Goal: Task Accomplishment & Management: Use online tool/utility

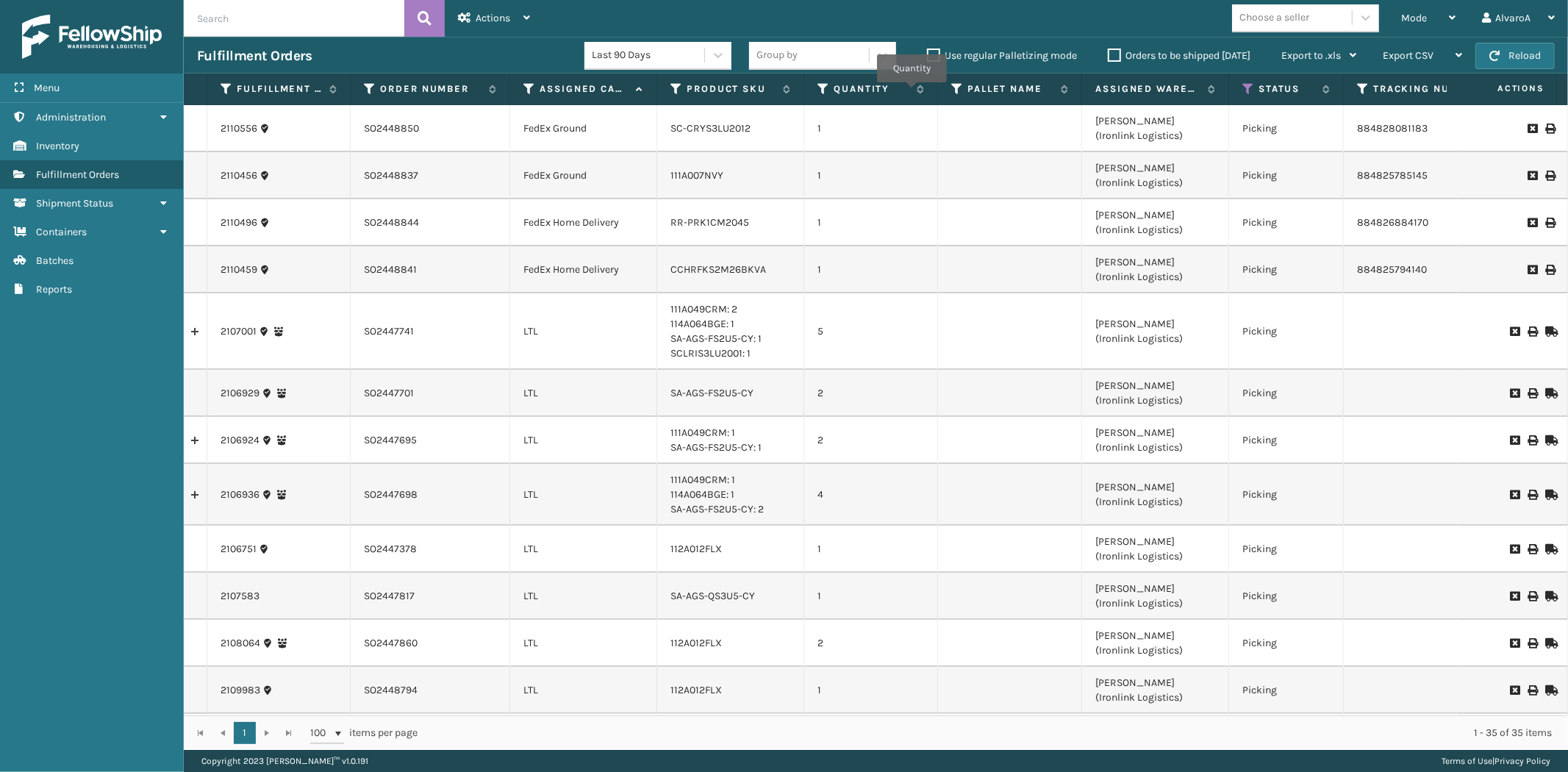
scroll to position [1194, 0]
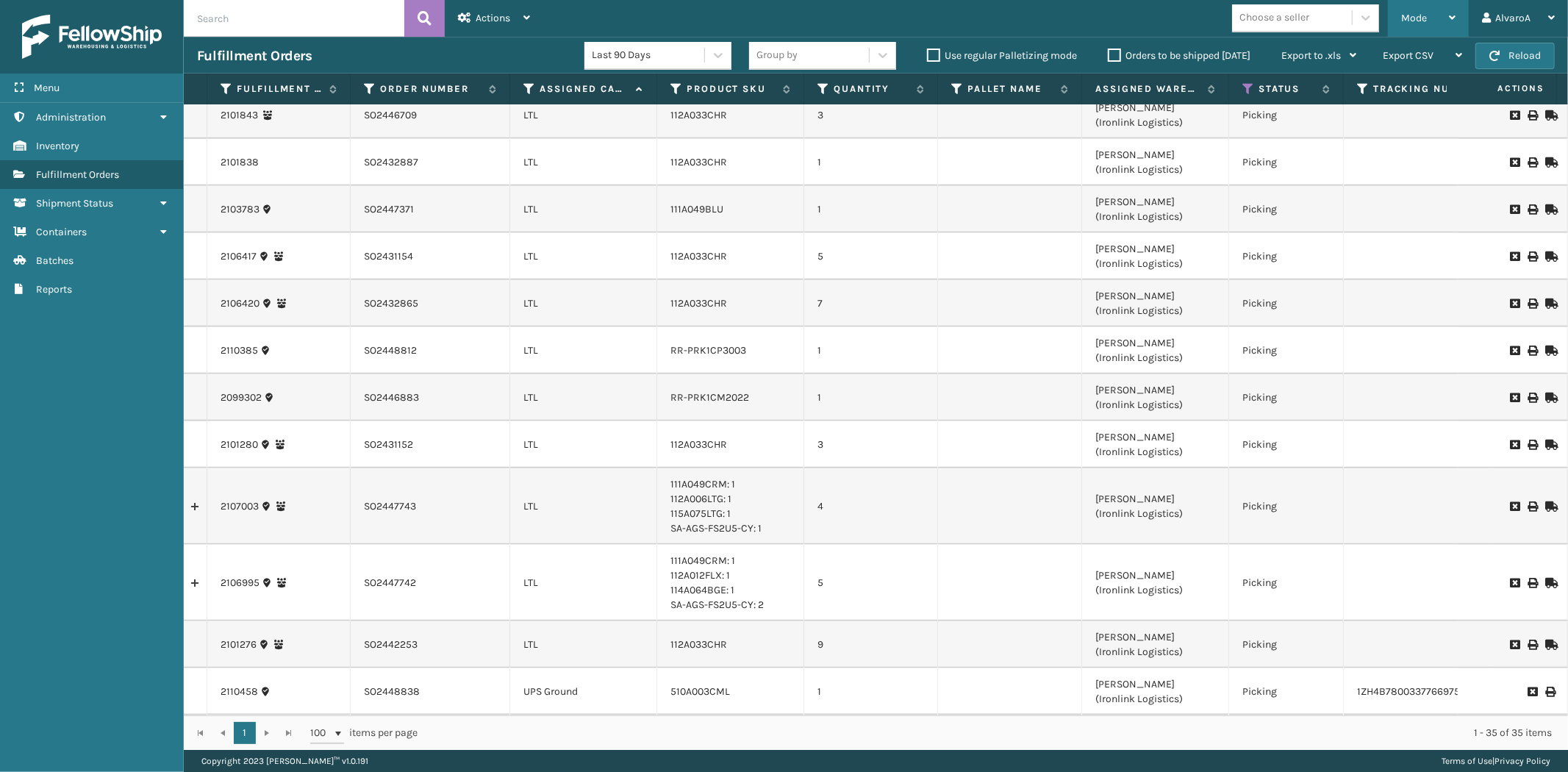
click at [1437, 12] on div "Mode" at bounding box center [1428, 19] width 54 height 37
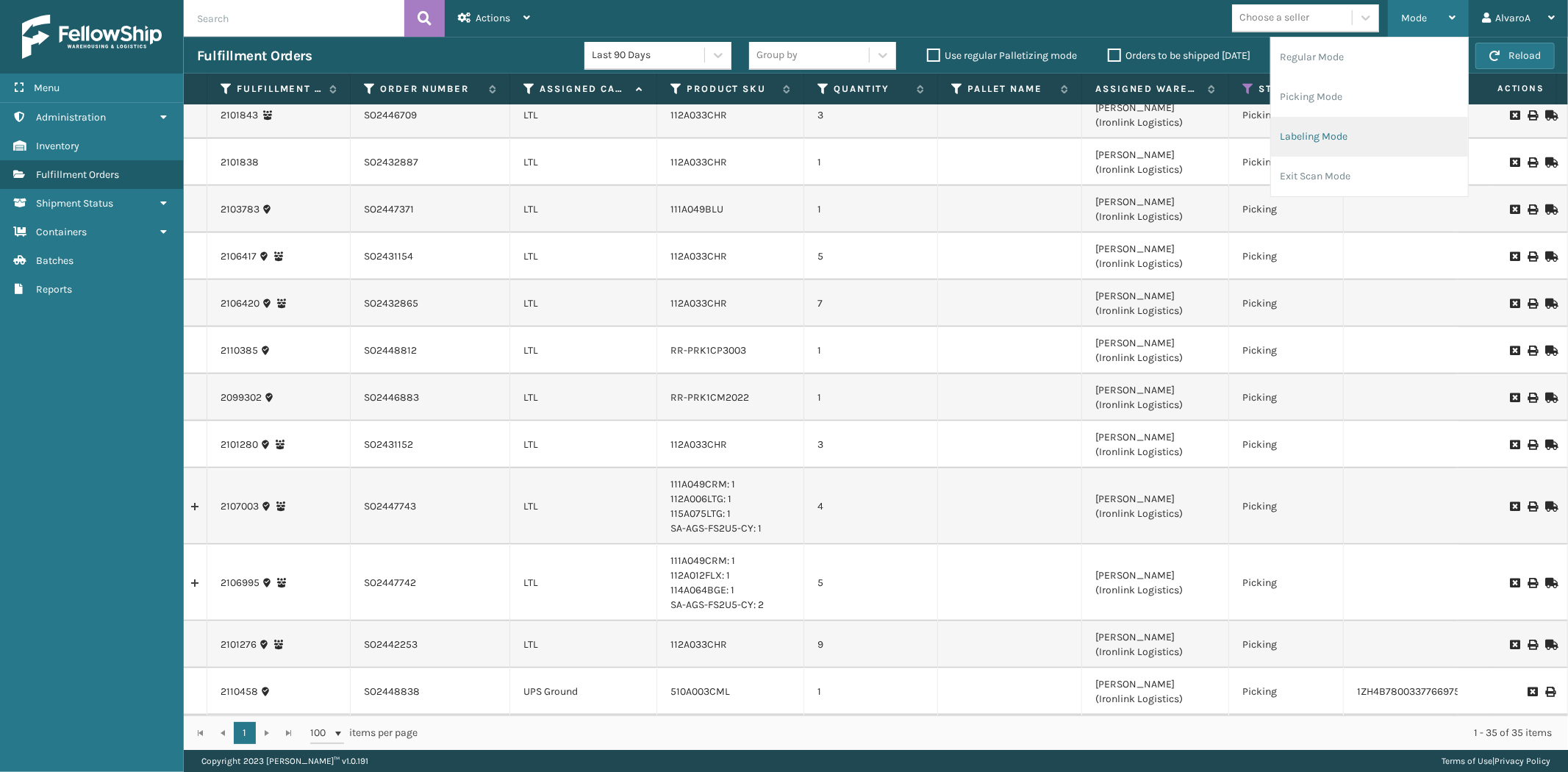
click at [1343, 140] on li "Labeling Mode" at bounding box center [1369, 137] width 197 height 40
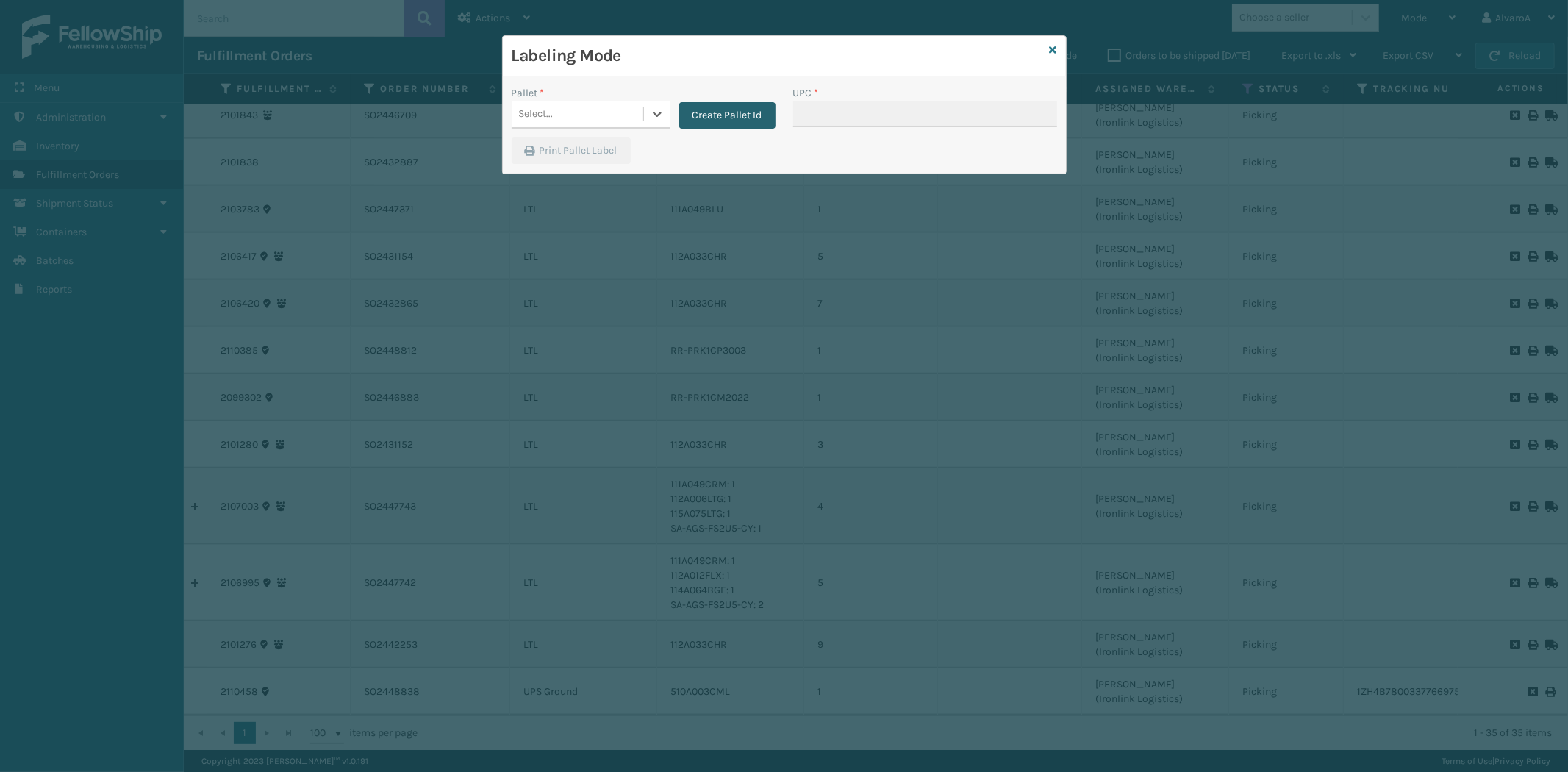
click at [745, 121] on button "Create Pallet Id" at bounding box center [727, 116] width 96 height 27
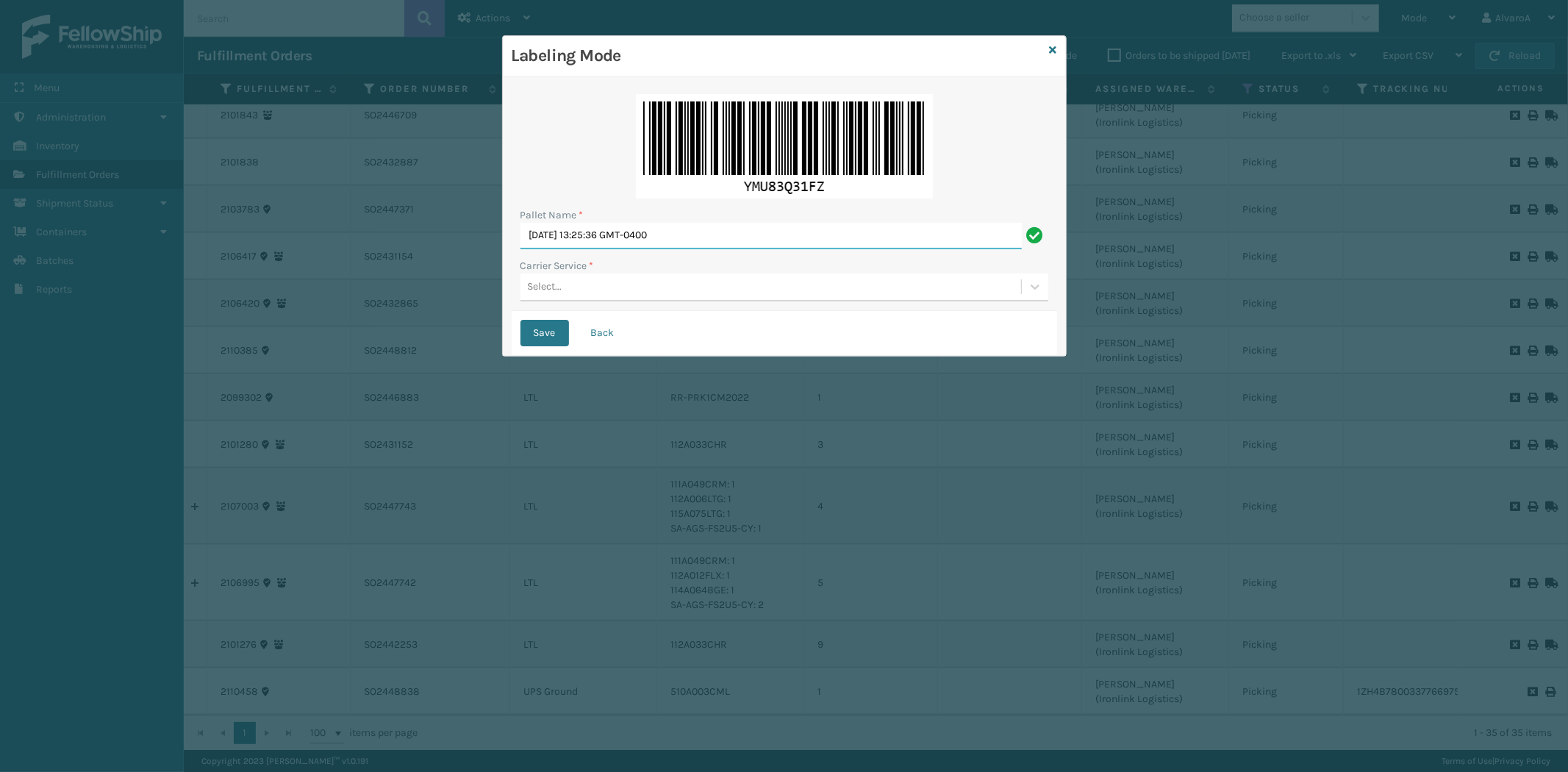
click at [615, 231] on input "[DATE] 13:25:36 GMT-0400" at bounding box center [771, 236] width 501 height 27
click at [615, 231] on input "[DATE] 13:25:36 GMT-0400" at bounding box center [771, 236] width 501 height 27
type input "l"
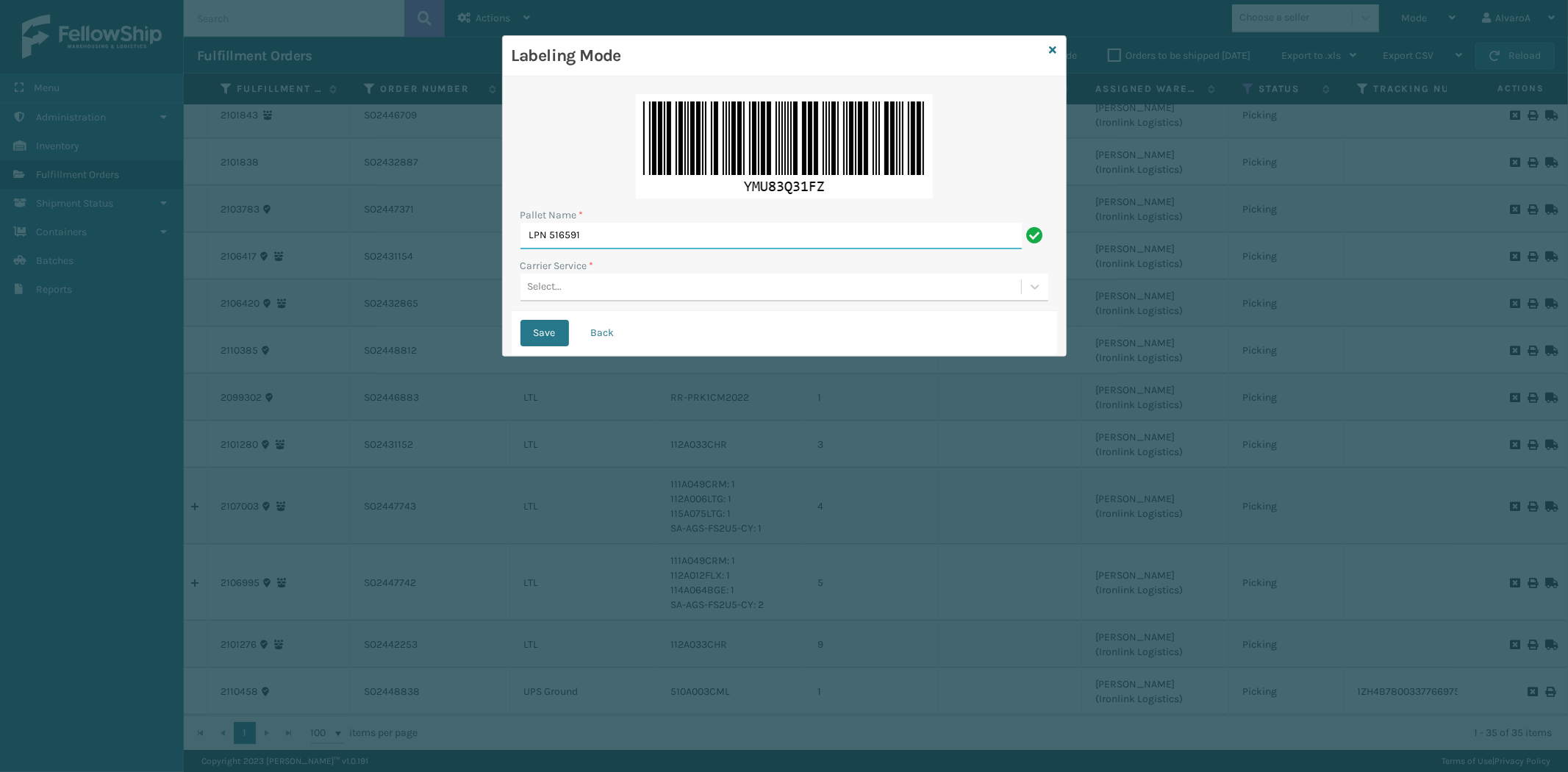
type input "LPN 516591"
click at [585, 291] on div "Select..." at bounding box center [770, 287] width 500 height 24
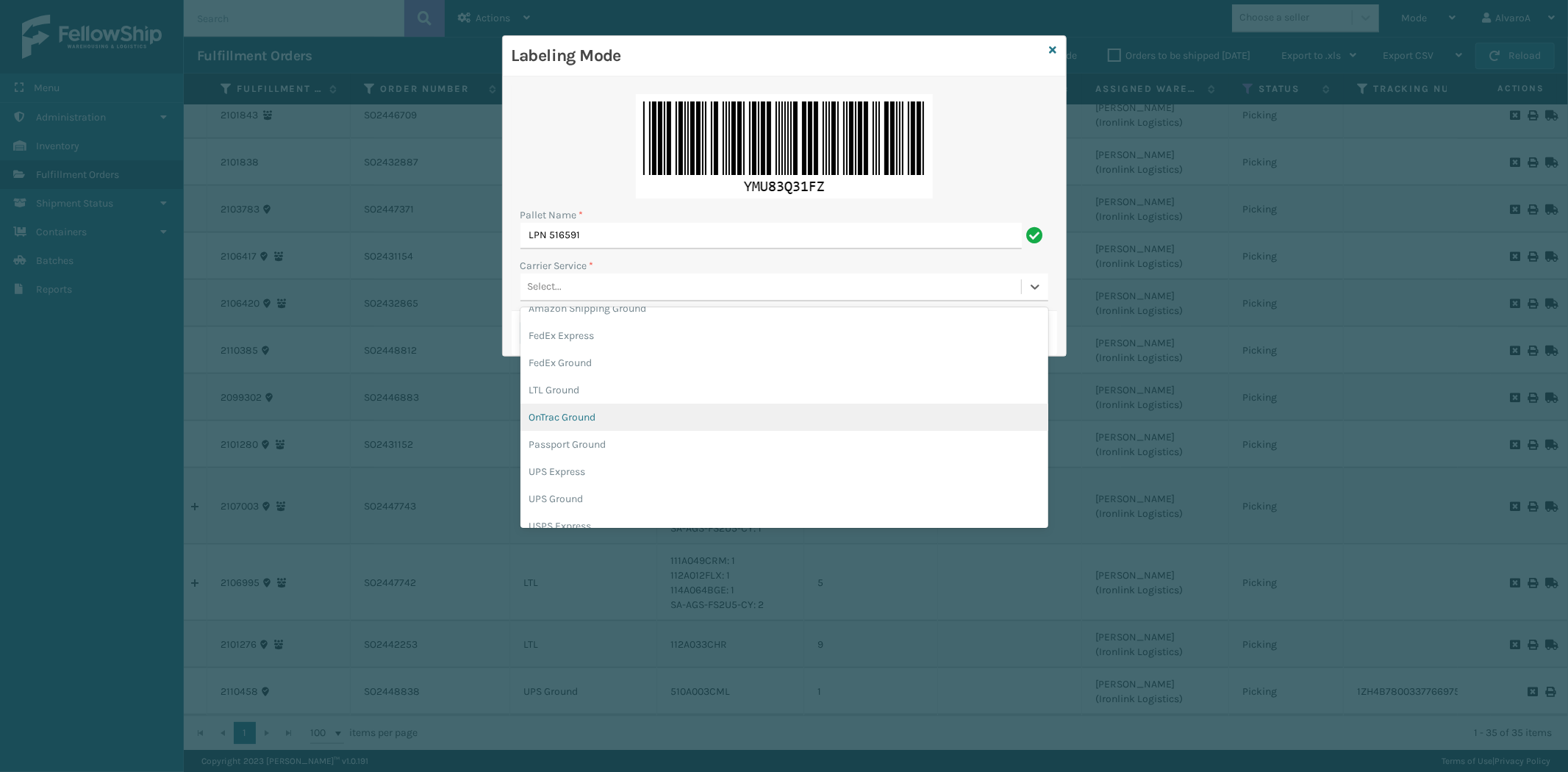
scroll to position [82, 0]
click at [585, 329] on div "FedEx Ground" at bounding box center [784, 323] width 528 height 27
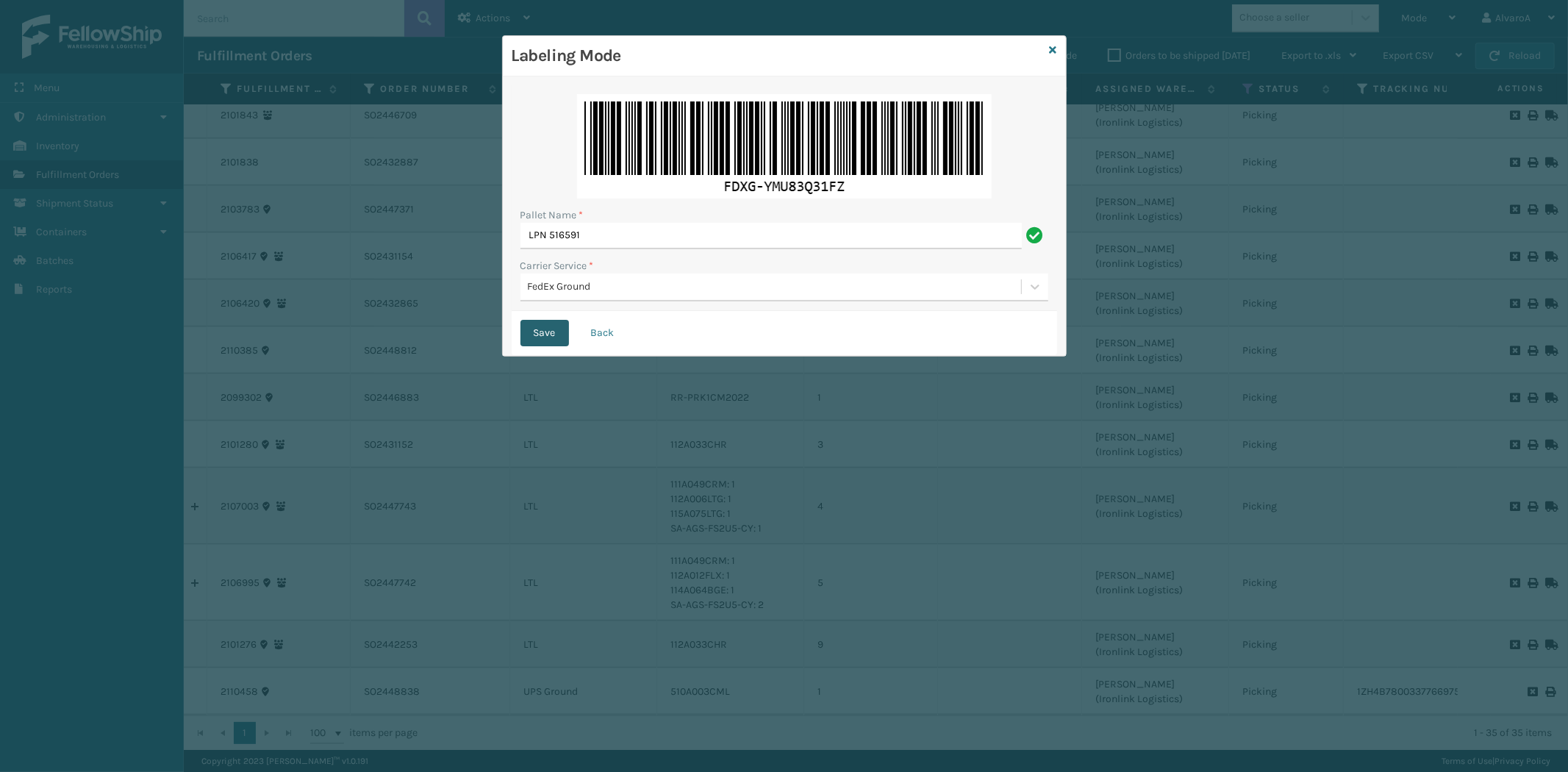
click at [555, 327] on button "Save" at bounding box center [544, 333] width 48 height 27
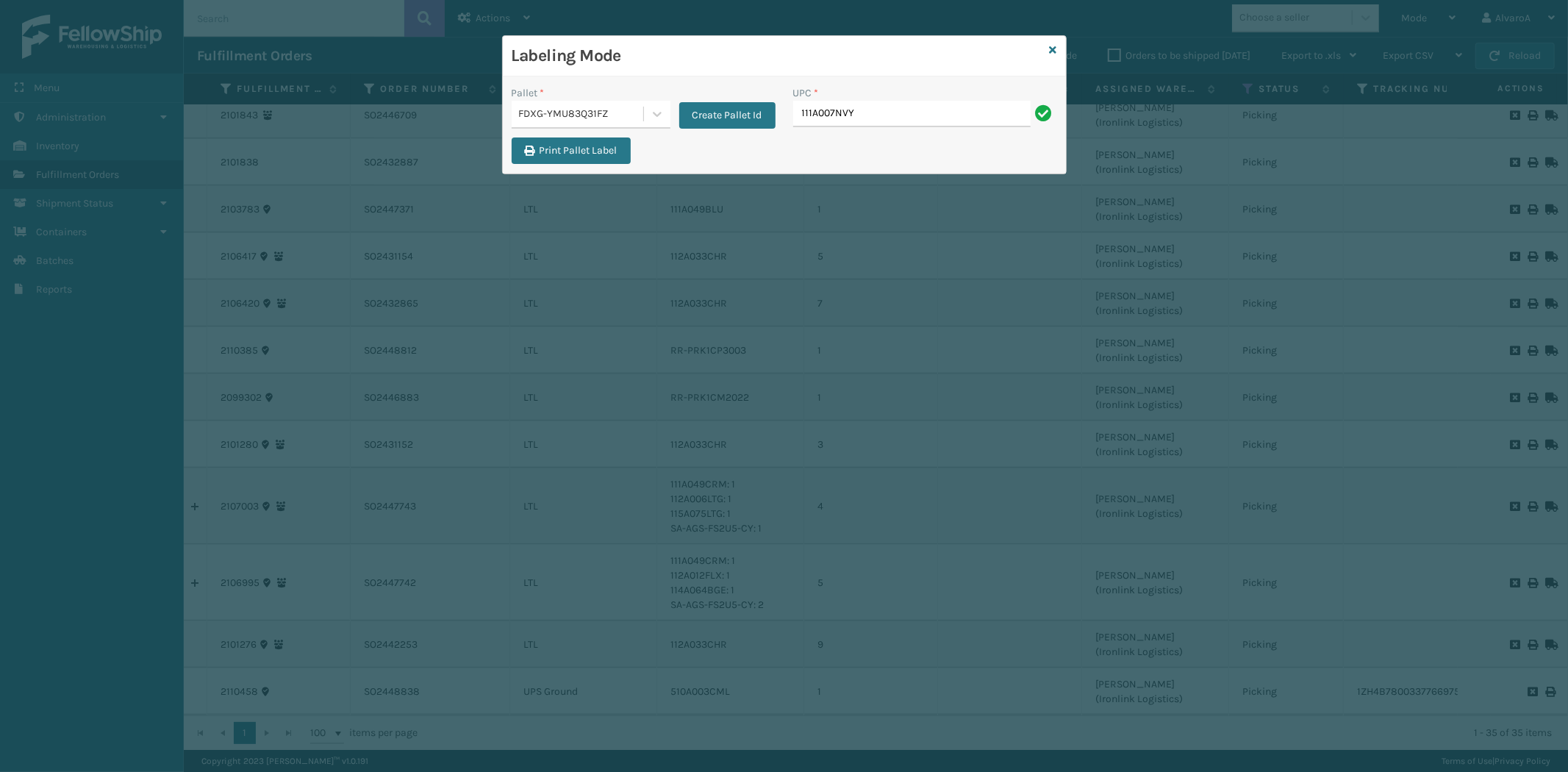
type input "111A007NVY"
type input "CCHRFKS2M26BKVA"
type input "RR-PK1CM2045"
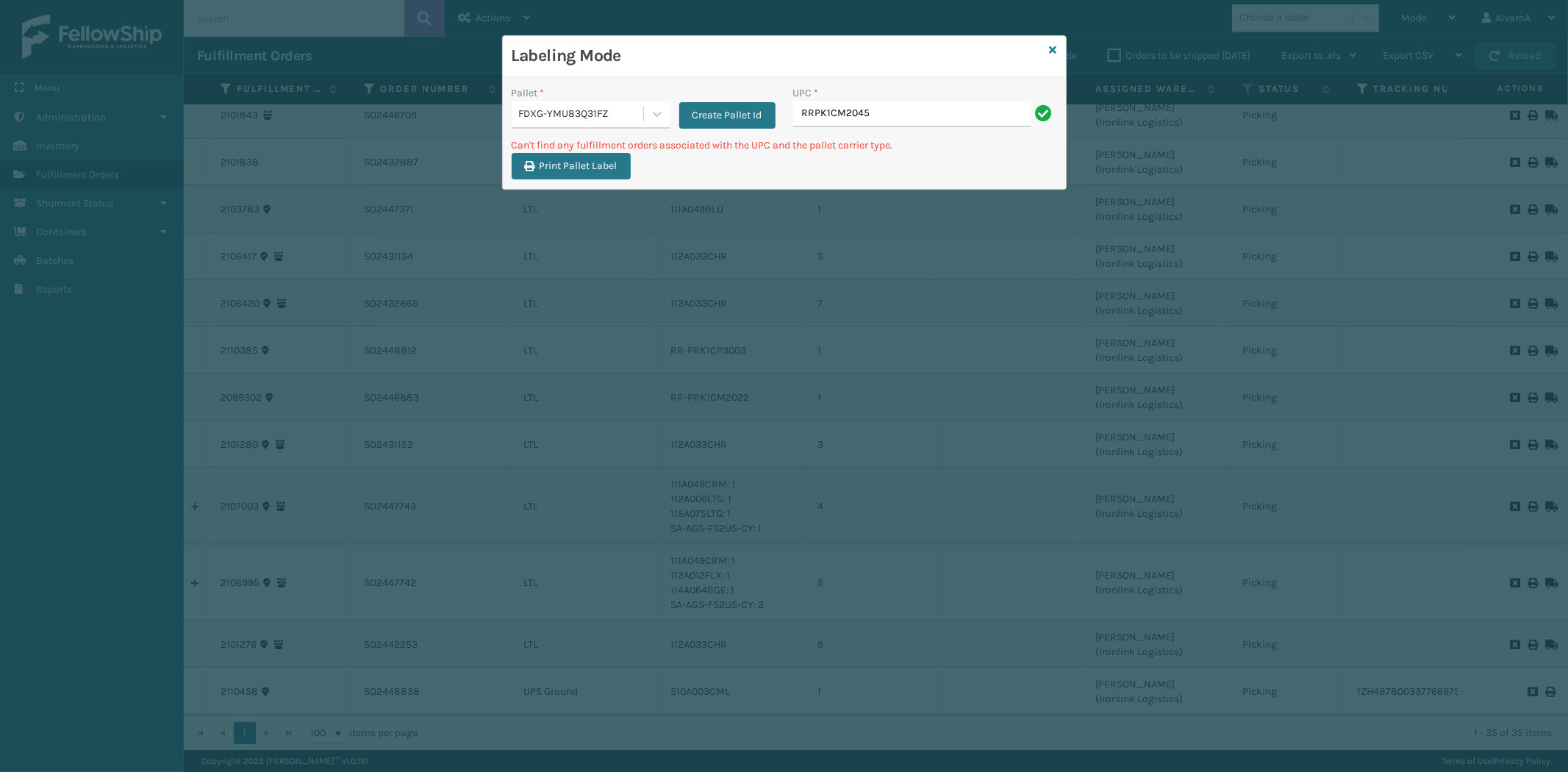
type input "RRPK1CM2045"
type input "RRPRK1CM2045"
type input "RR-PRK1CM2045"
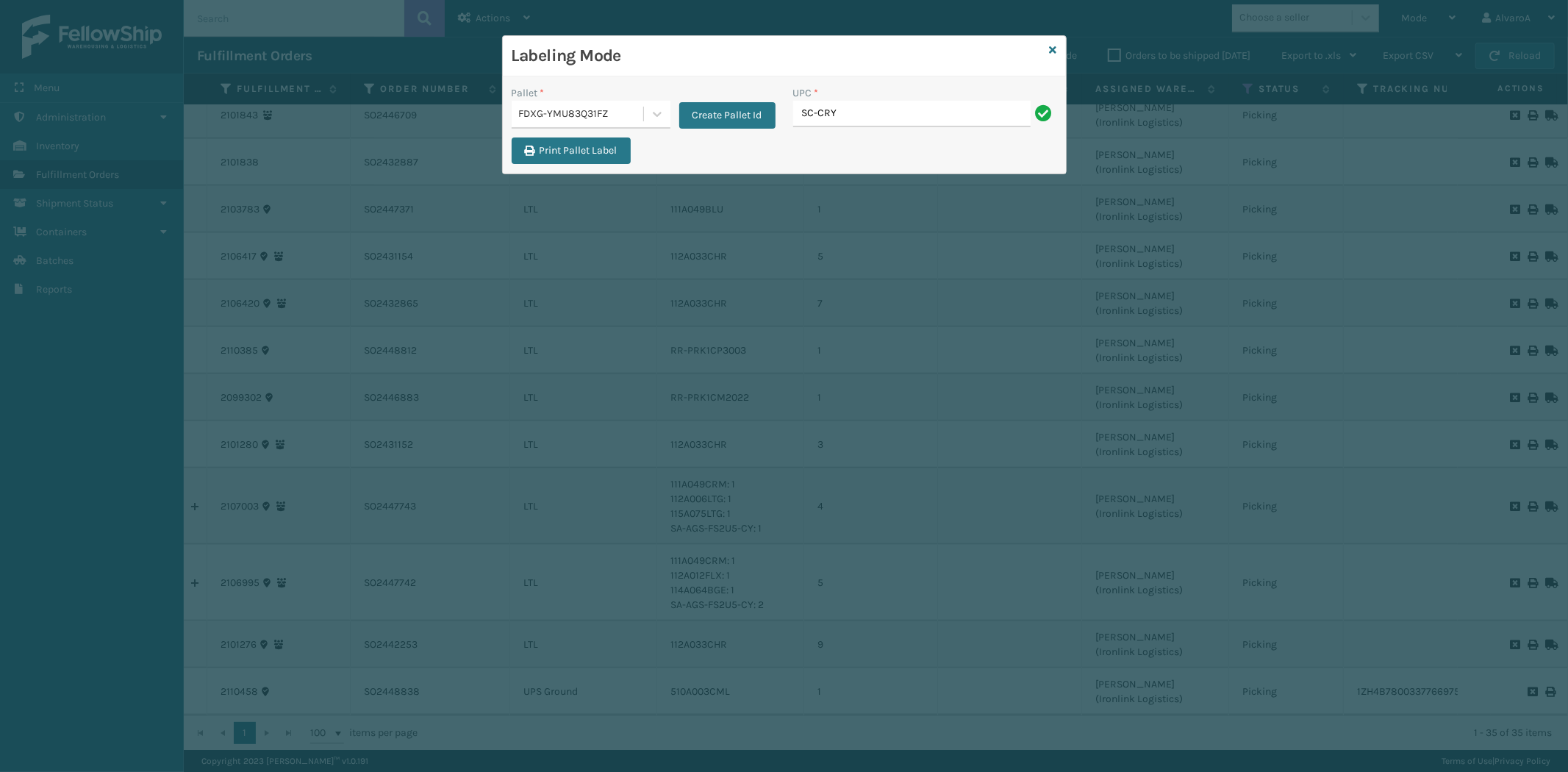
type input "SC-CRYS3LU2012"
click at [1053, 44] on icon at bounding box center [1053, 50] width 7 height 10
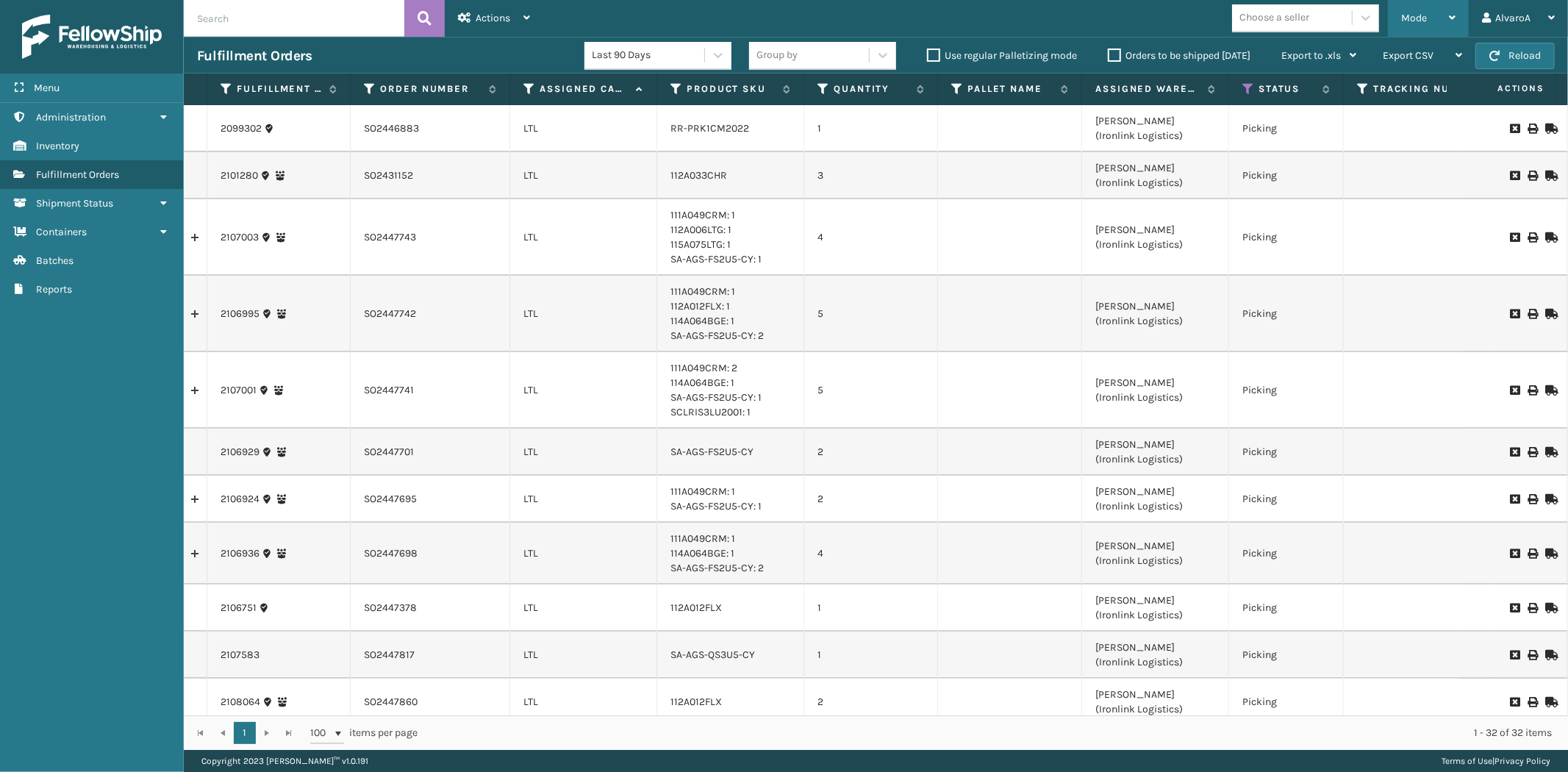
click at [1417, 20] on span "Mode" at bounding box center [1414, 18] width 26 height 13
click at [1244, 89] on icon at bounding box center [1248, 89] width 12 height 13
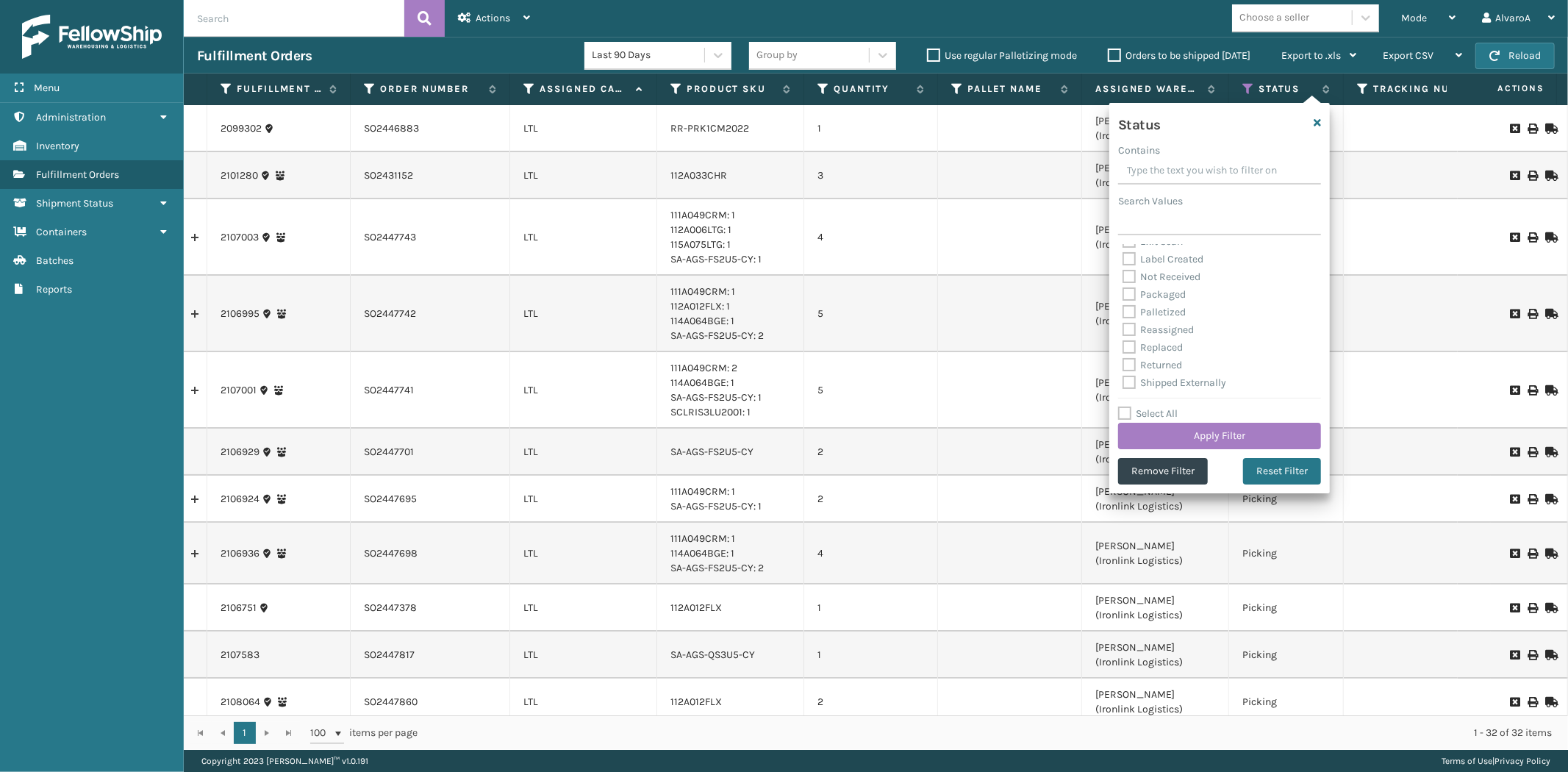
click at [1129, 309] on label "Palletized" at bounding box center [1154, 311] width 63 height 13
click at [1123, 309] on input "Palletized" at bounding box center [1122, 309] width 1 height 10
checkbox input "true"
click at [1132, 246] on label "Picking" at bounding box center [1148, 252] width 52 height 13
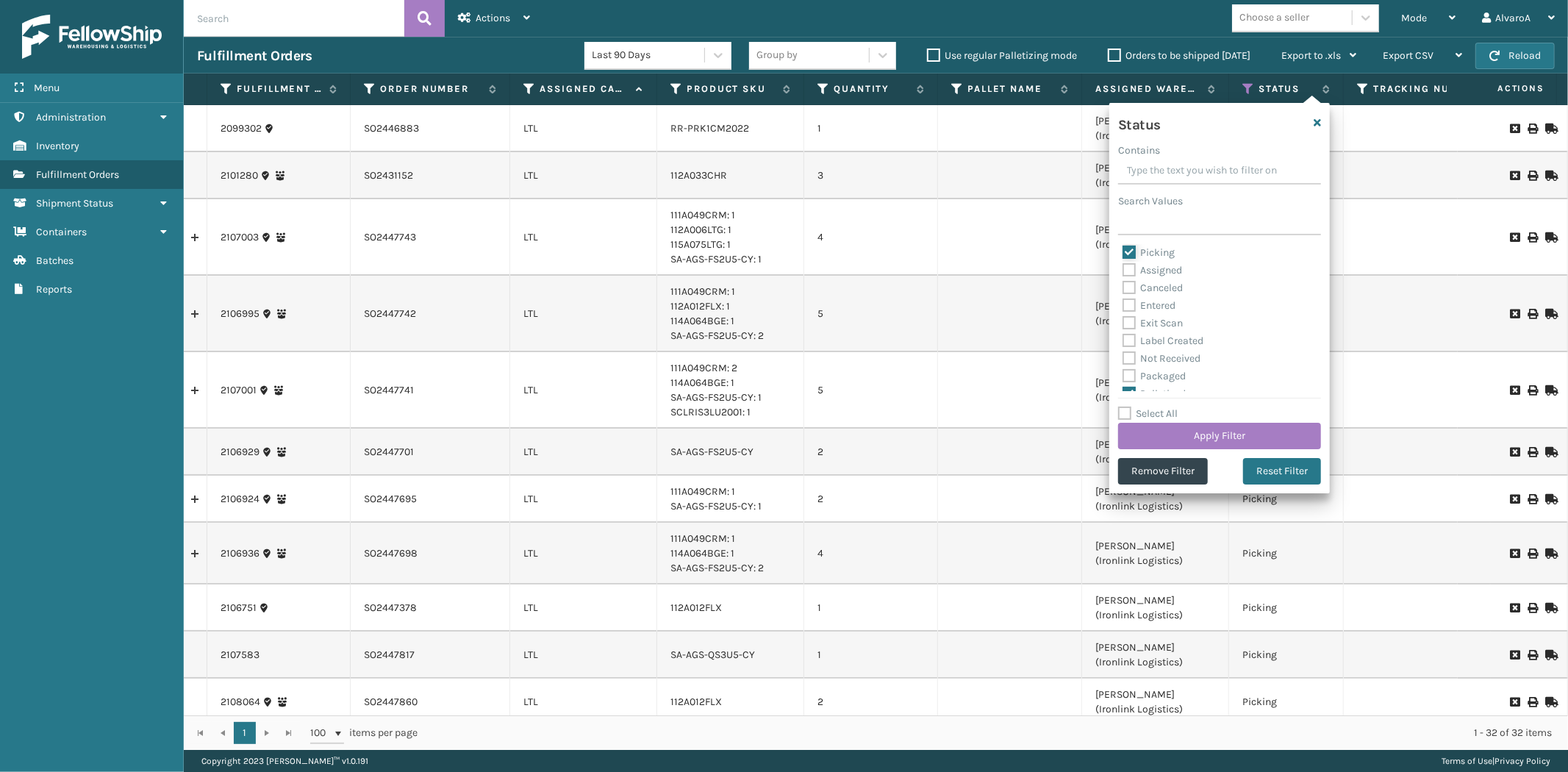
click at [1123, 245] on input "Picking" at bounding box center [1122, 248] width 1 height 10
checkbox input "false"
click at [1219, 430] on button "Apply Filter" at bounding box center [1220, 436] width 203 height 27
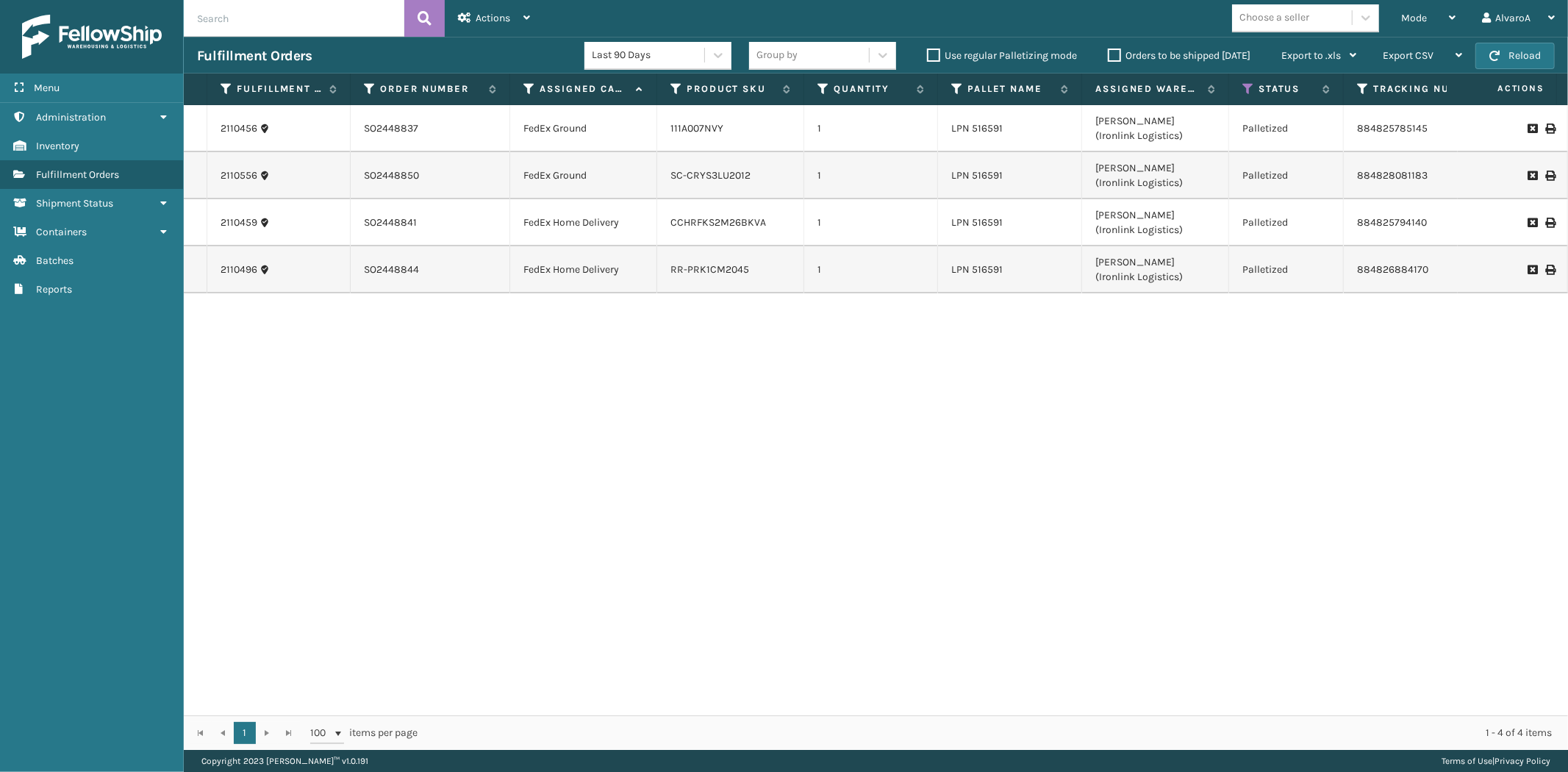
click at [1538, 121] on td at bounding box center [1512, 128] width 110 height 47
click at [1545, 124] on icon at bounding box center [1549, 129] width 9 height 10
click at [1449, 16] on icon at bounding box center [1452, 18] width 7 height 10
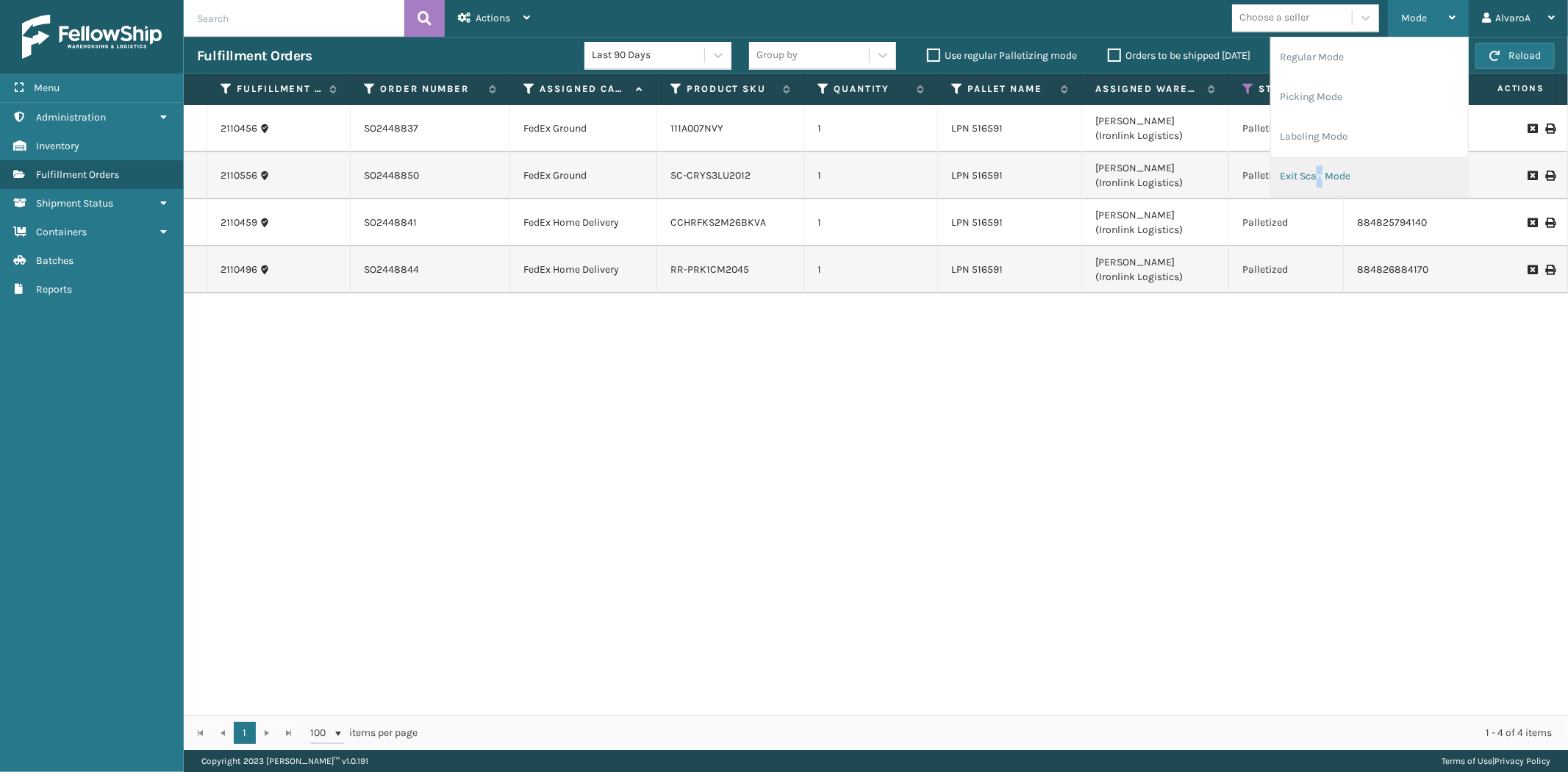
click at [1320, 165] on li "Exit Scan Mode" at bounding box center [1369, 176] width 197 height 40
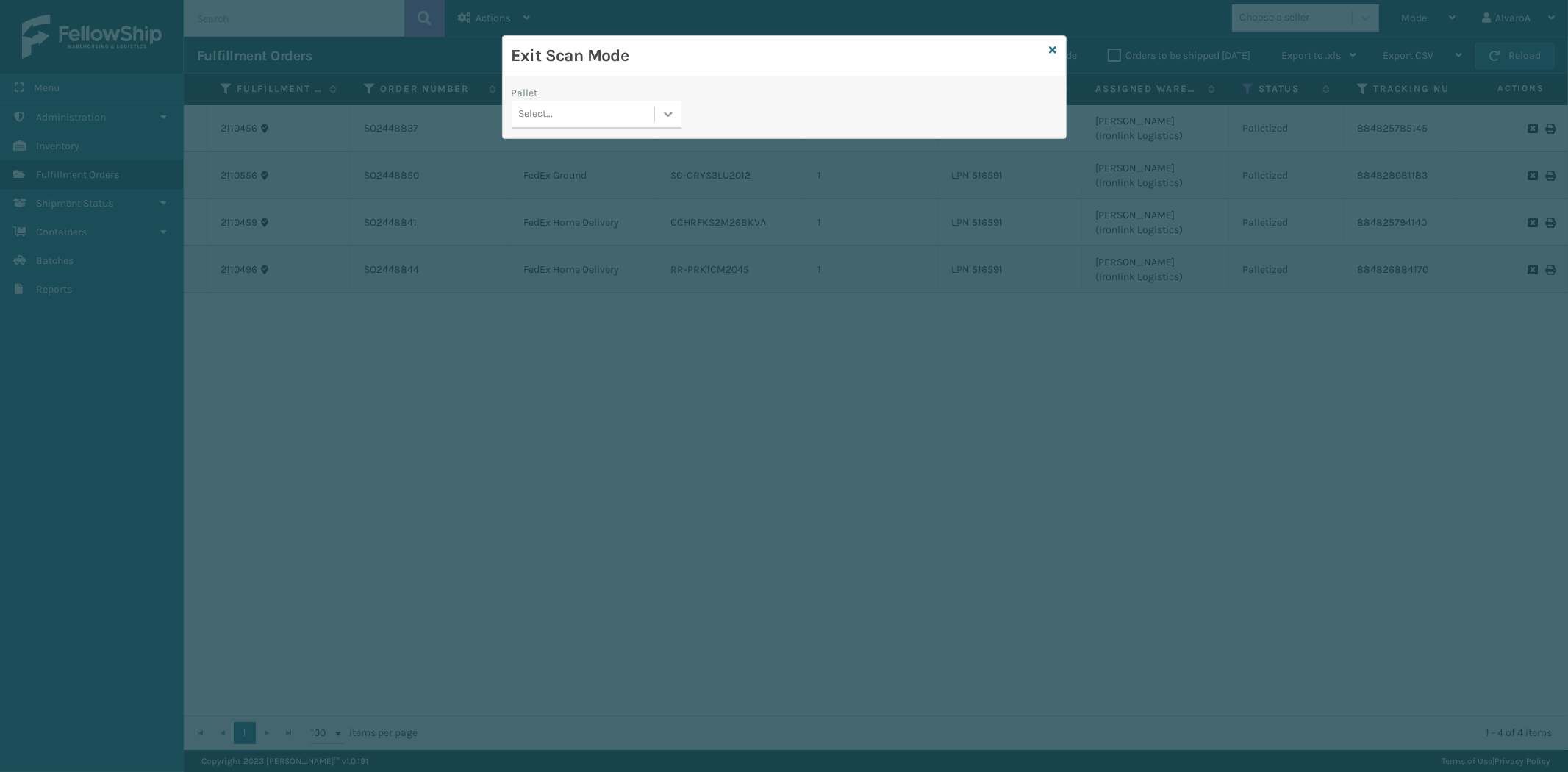
drag, startPoint x: 672, startPoint y: 114, endPoint x: 664, endPoint y: 116, distance: 8.2
click at [674, 122] on icon at bounding box center [668, 114] width 15 height 15
drag, startPoint x: 592, startPoint y: 205, endPoint x: 592, endPoint y: 188, distance: 17.0
click at [592, 202] on div "FDXG-YMU83Q31FZ" at bounding box center [596, 205] width 170 height 27
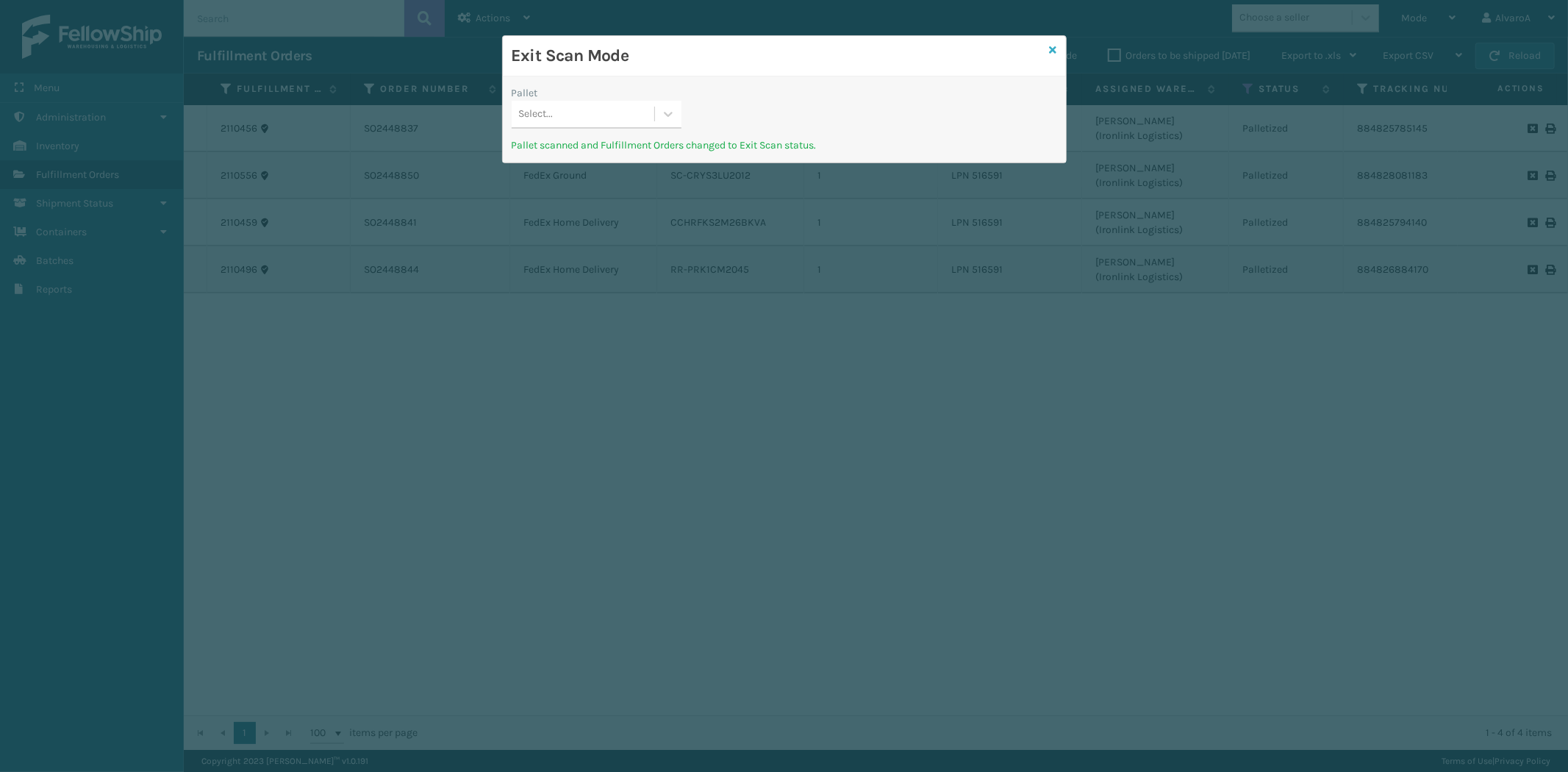
click at [1055, 50] on icon at bounding box center [1053, 50] width 7 height 10
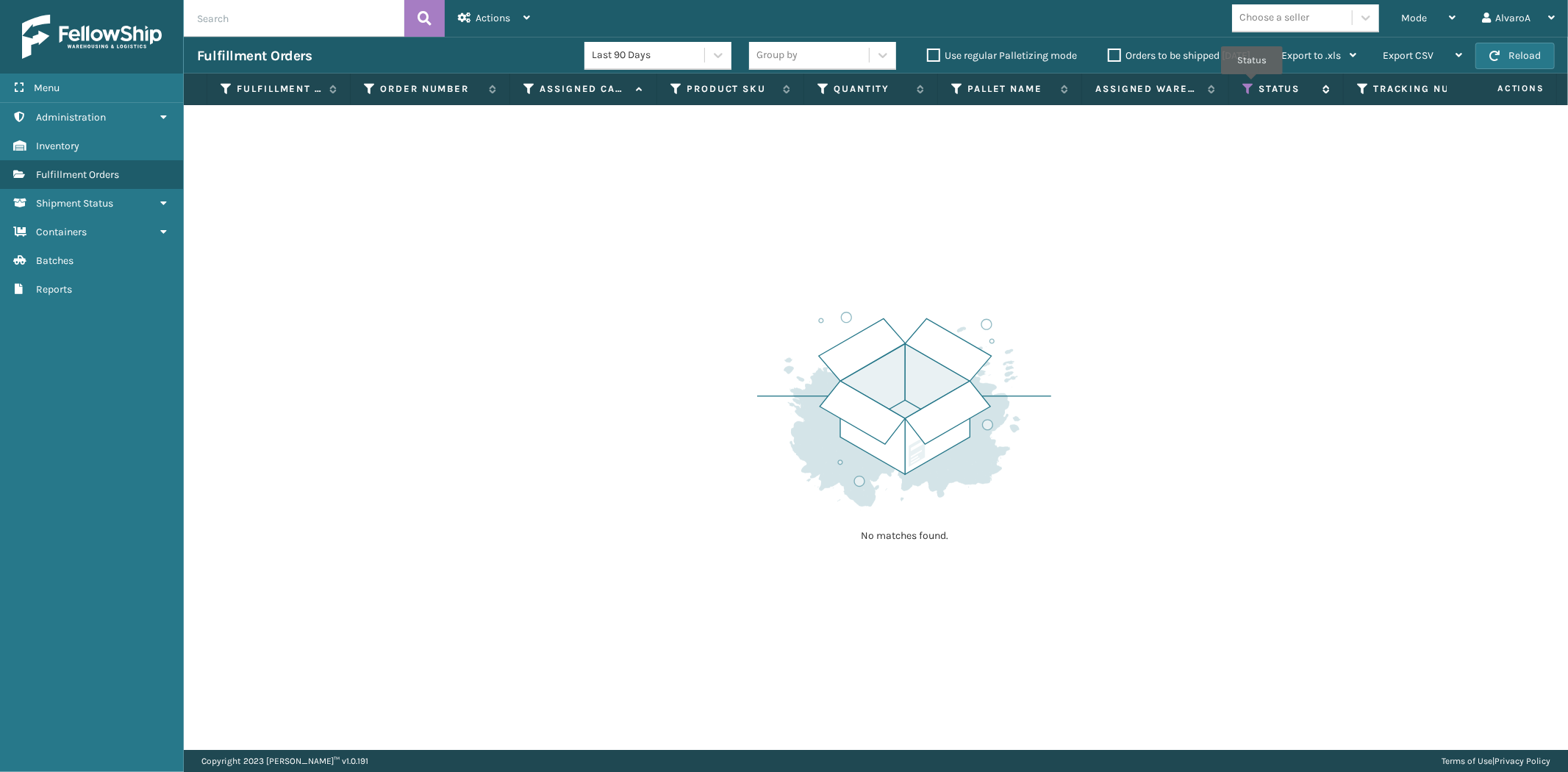
click at [1252, 85] on icon at bounding box center [1248, 89] width 12 height 13
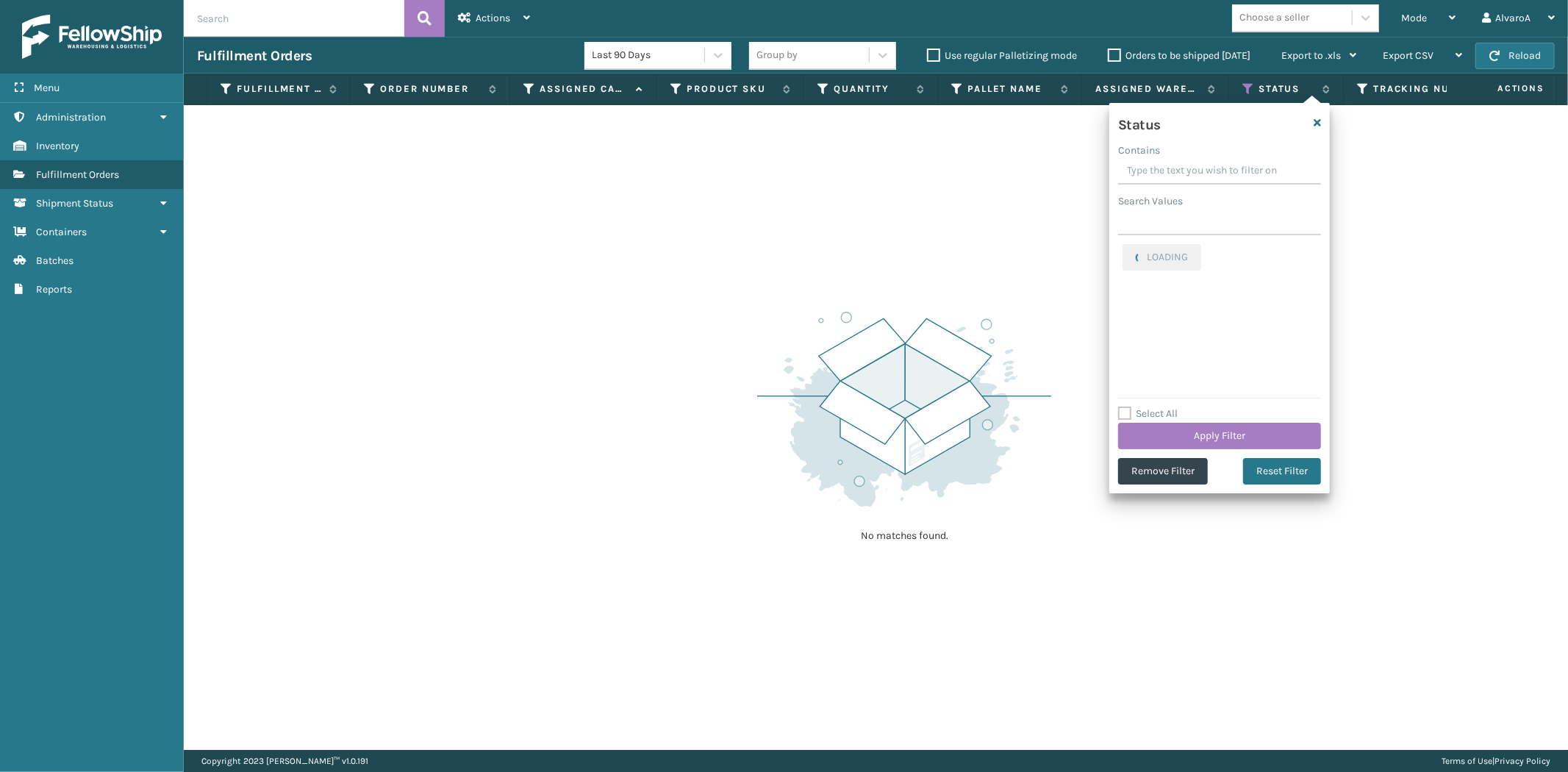
click at [1155, 175] on input "Contains" at bounding box center [1220, 171] width 203 height 27
click at [1125, 246] on label "Palletized" at bounding box center [1154, 252] width 63 height 13
click at [1123, 246] on input "Palletized" at bounding box center [1122, 248] width 1 height 10
checkbox input "false"
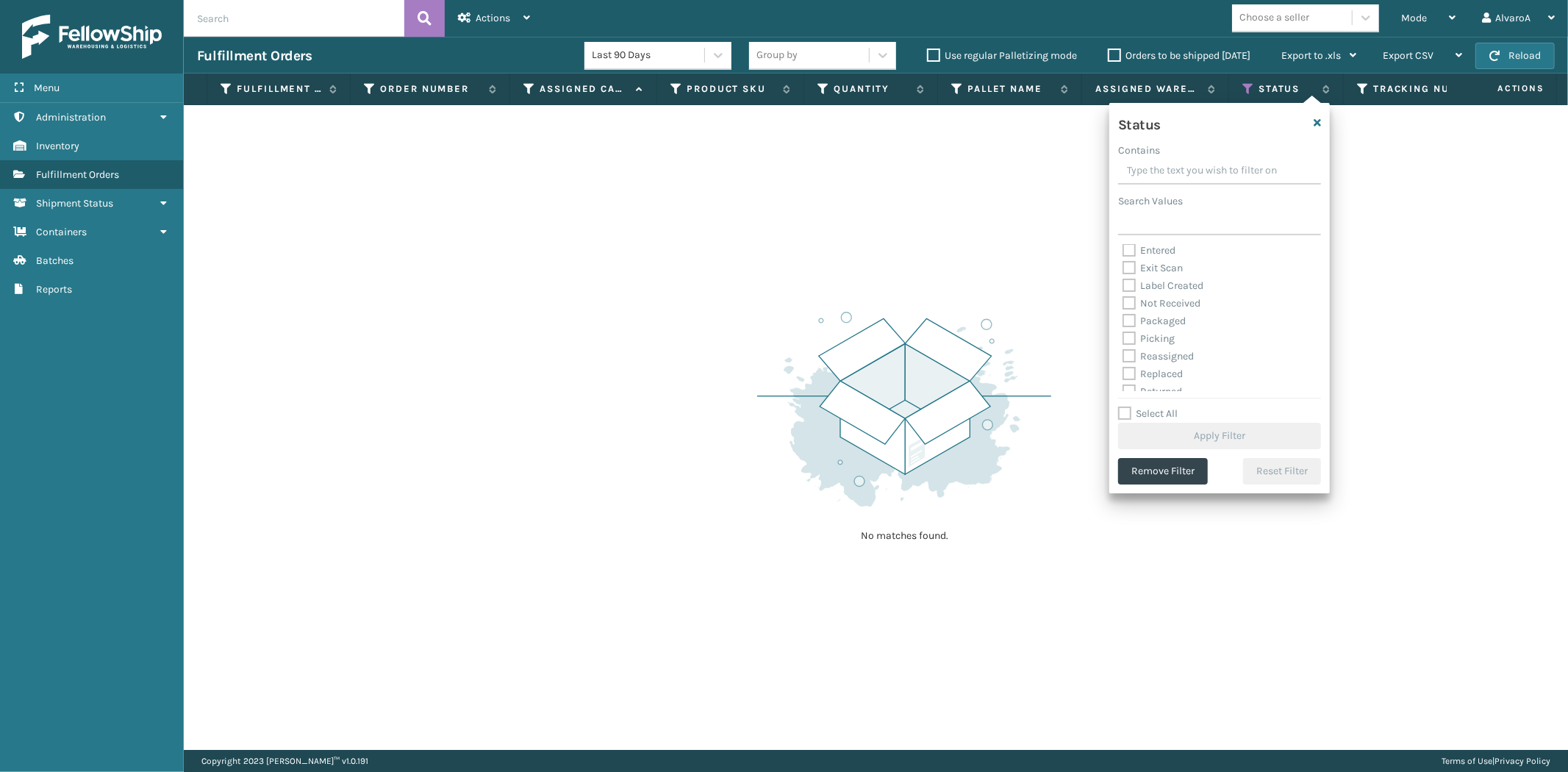
scroll to position [82, 0]
drag, startPoint x: 1127, startPoint y: 311, endPoint x: 1172, endPoint y: 422, distance: 119.8
click at [1127, 313] on label "Picking" at bounding box center [1148, 311] width 52 height 13
click at [1123, 313] on input "Picking" at bounding box center [1122, 309] width 1 height 10
checkbox input "true"
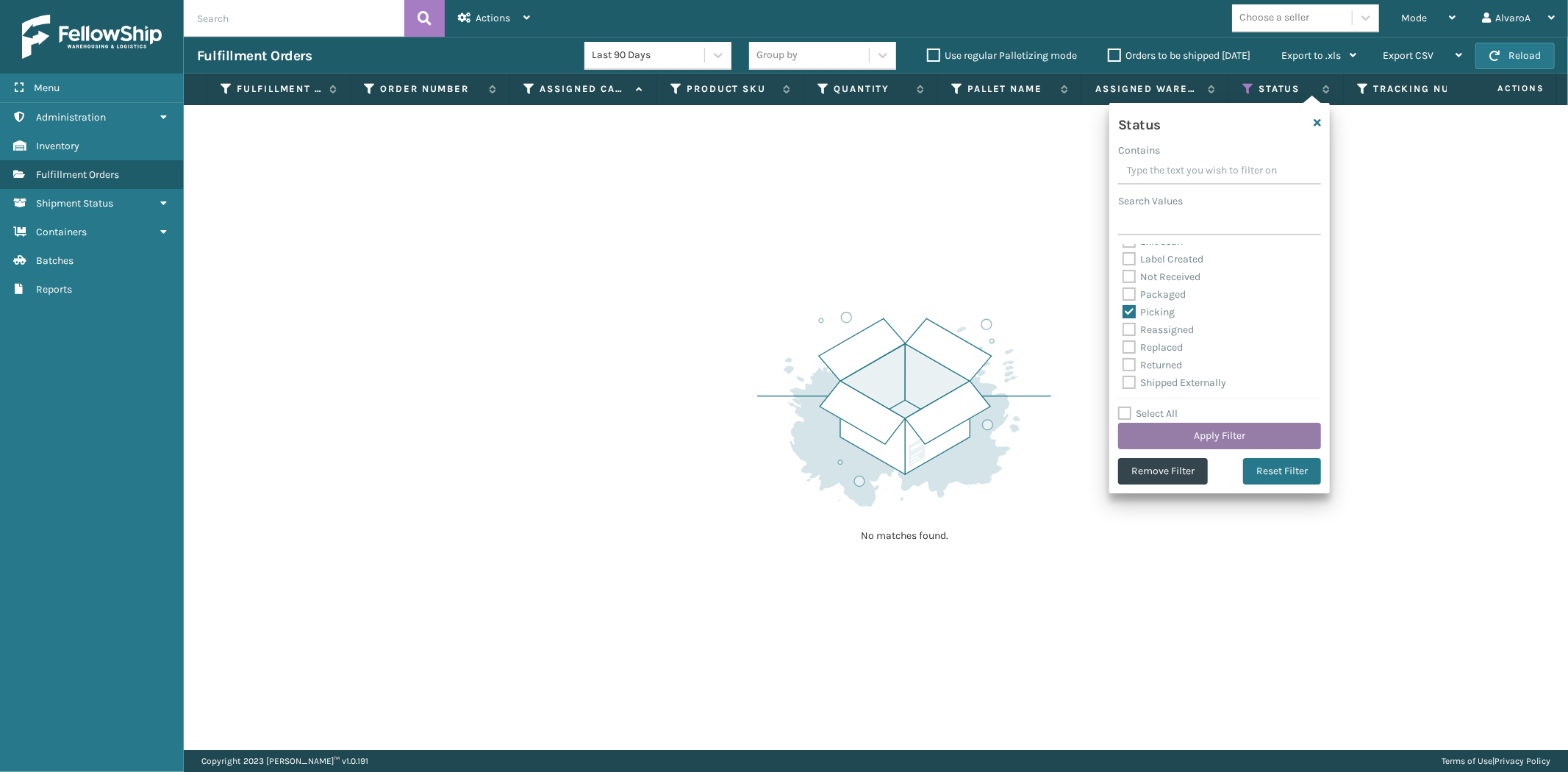
click at [1178, 438] on button "Apply Filter" at bounding box center [1220, 436] width 203 height 27
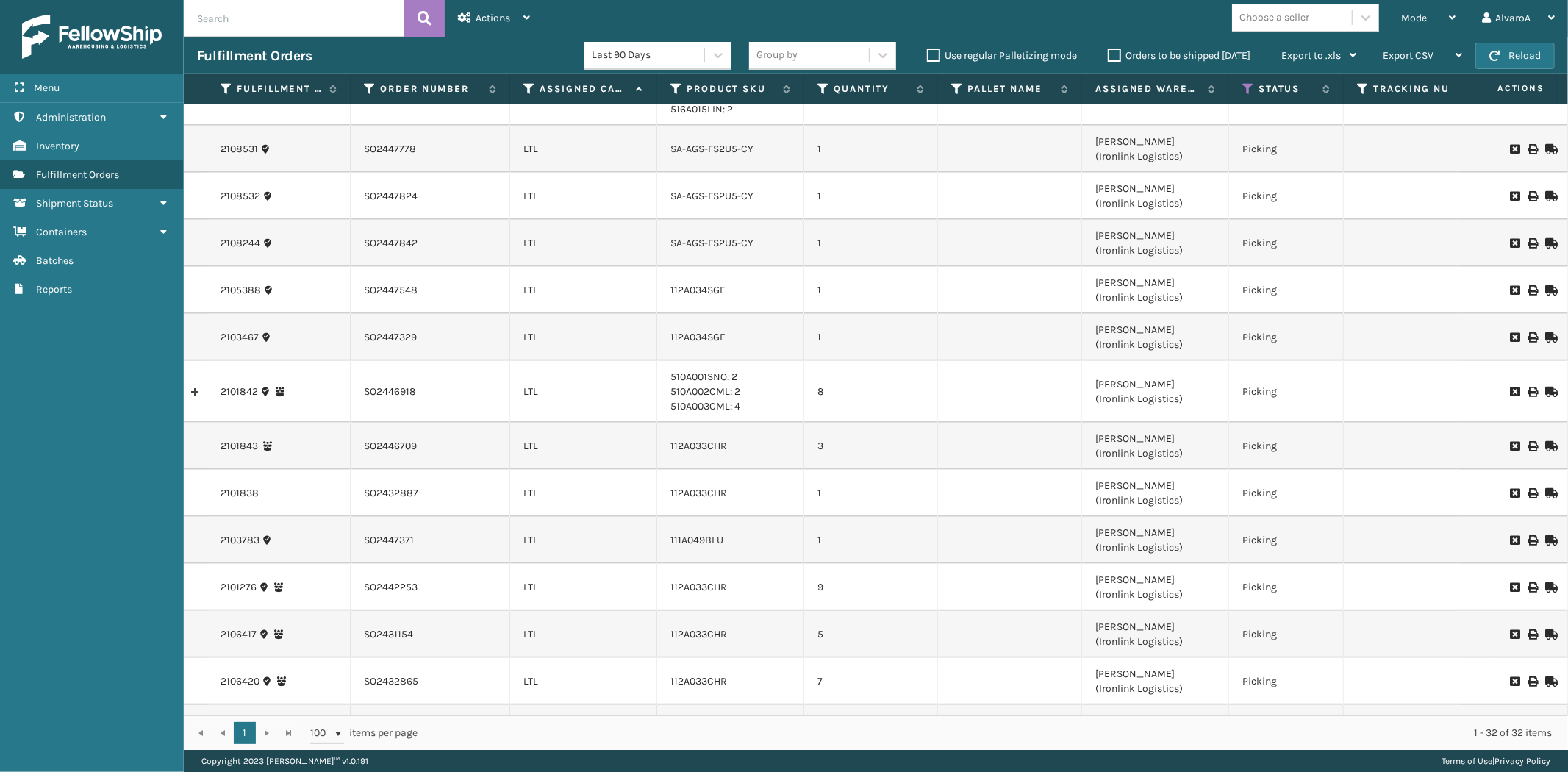
scroll to position [1054, 0]
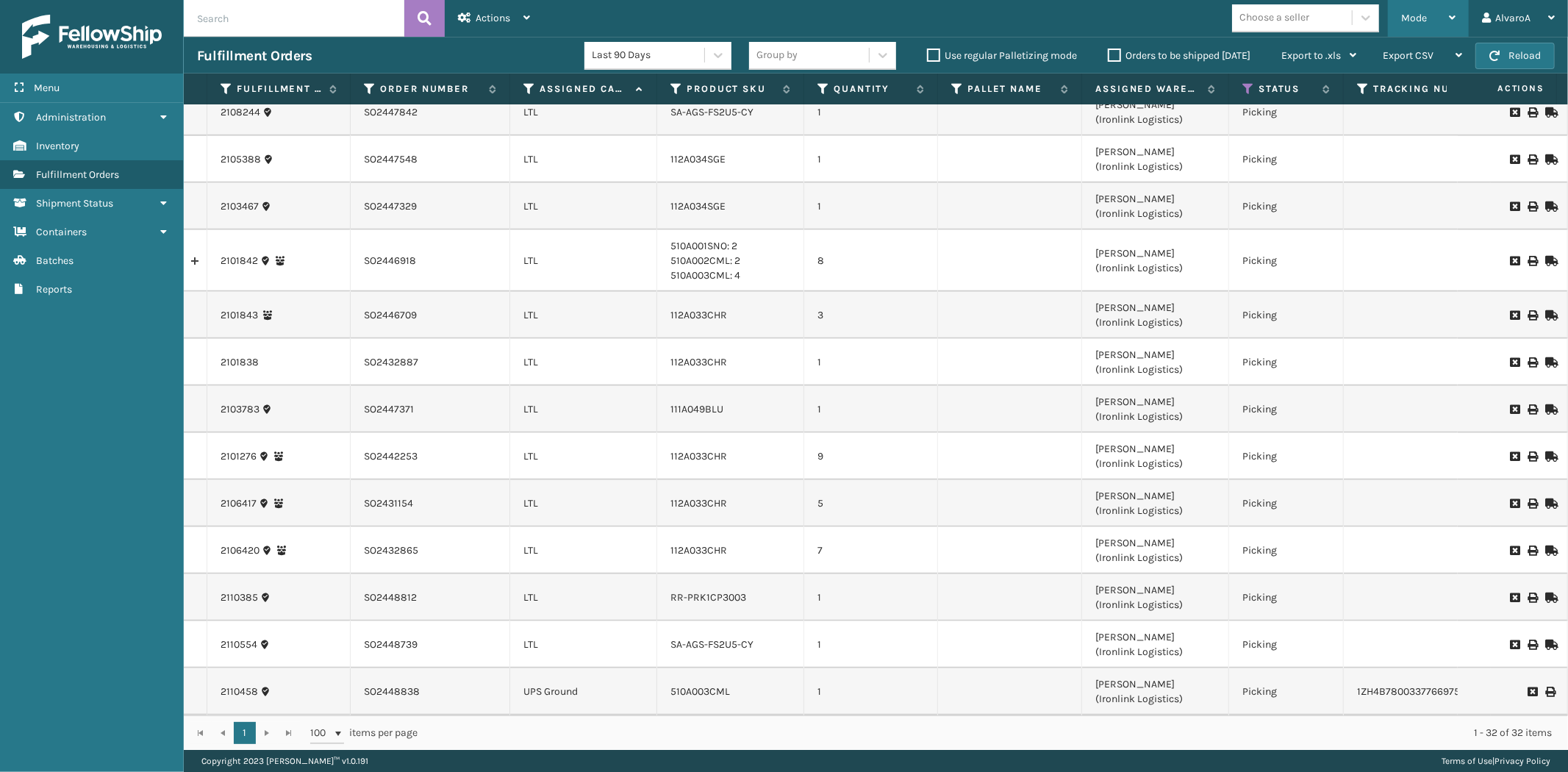
click at [1412, 10] on div "Mode" at bounding box center [1428, 19] width 54 height 37
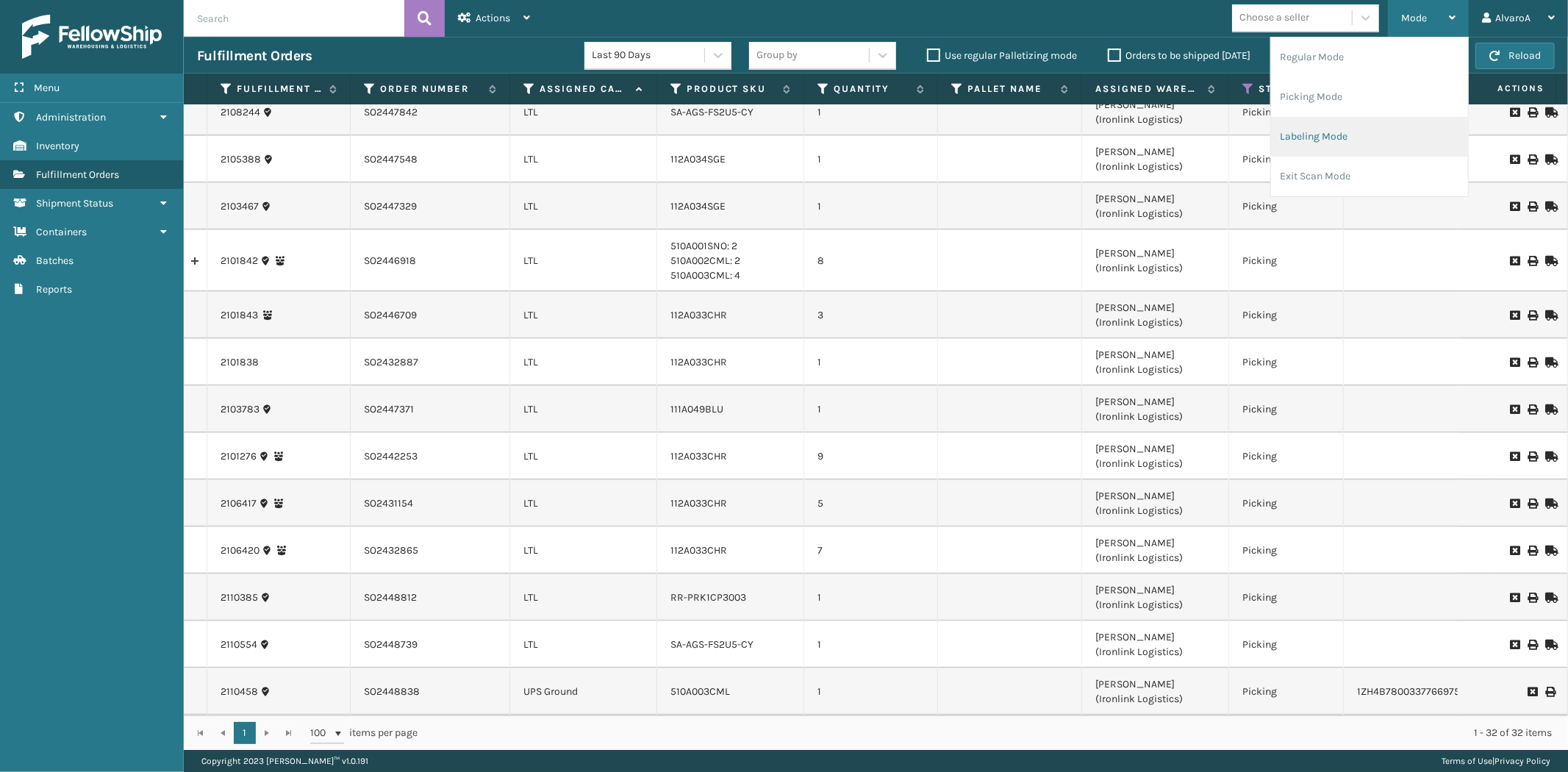
click at [1306, 137] on li "Labeling Mode" at bounding box center [1369, 137] width 197 height 40
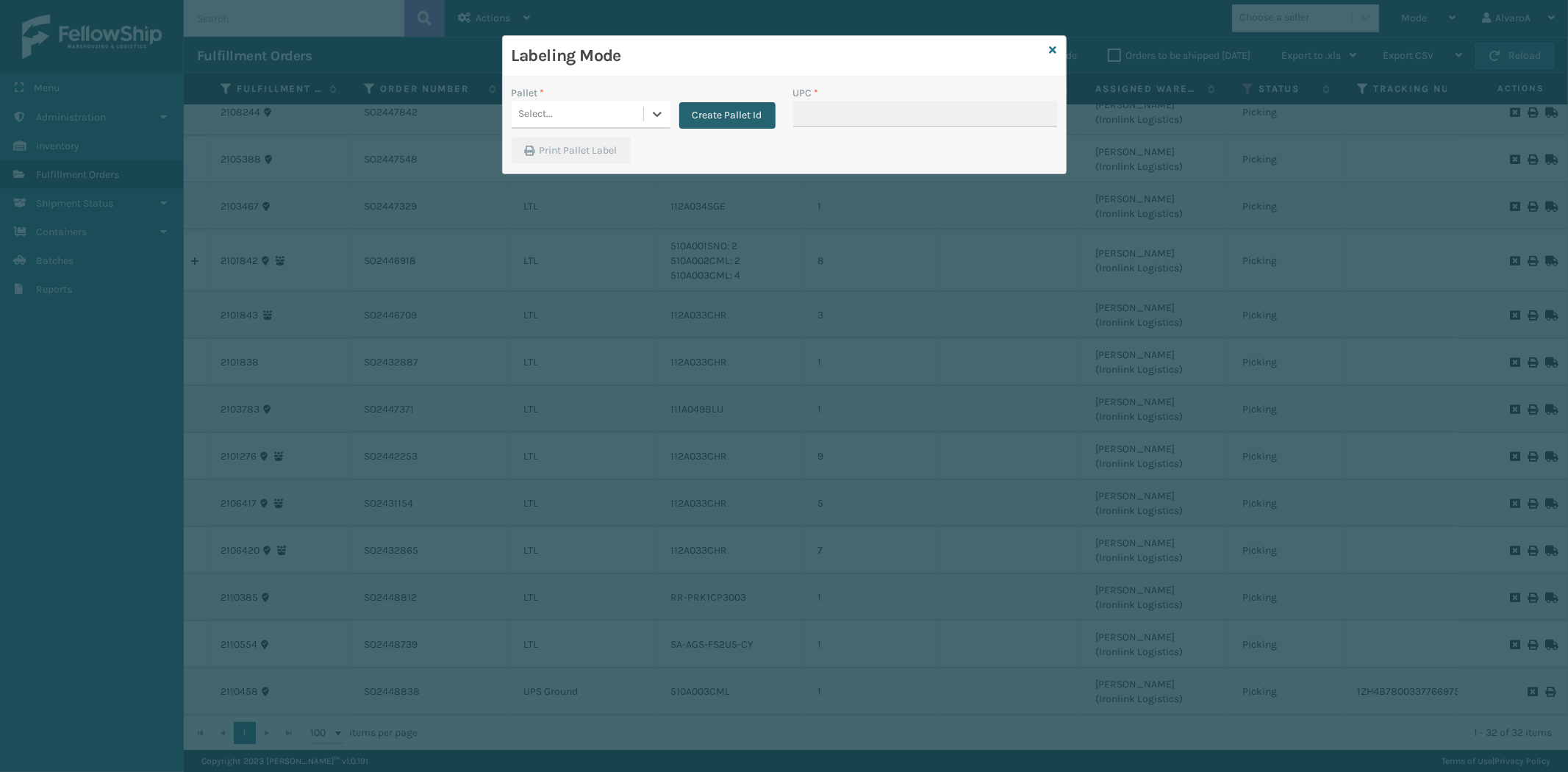
click at [732, 113] on button "Create Pallet Id" at bounding box center [727, 116] width 96 height 27
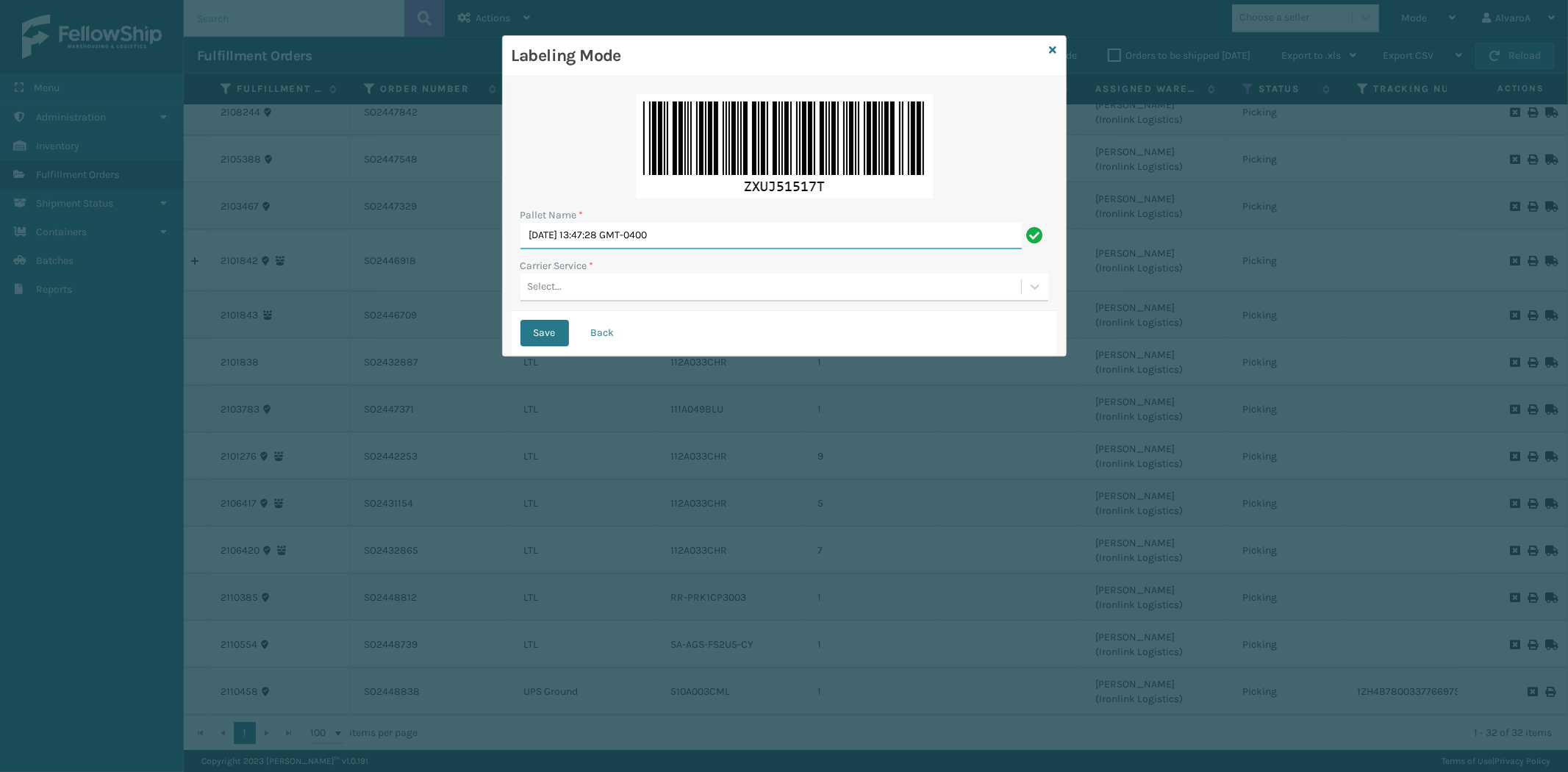
click at [640, 229] on input "[DATE] 13:47:28 GMT-0400" at bounding box center [771, 236] width 501 height 27
click at [641, 228] on input "[DATE] 13:47:28 GMT-0400" at bounding box center [771, 236] width 501 height 27
drag, startPoint x: 746, startPoint y: 228, endPoint x: 466, endPoint y: 277, distance: 284.3
click at [469, 277] on div "Labeling Mode Pallet Name * [DATE] 13:47:28 GMT-0400 Carrier Service * Select..…" at bounding box center [784, 386] width 1568 height 772
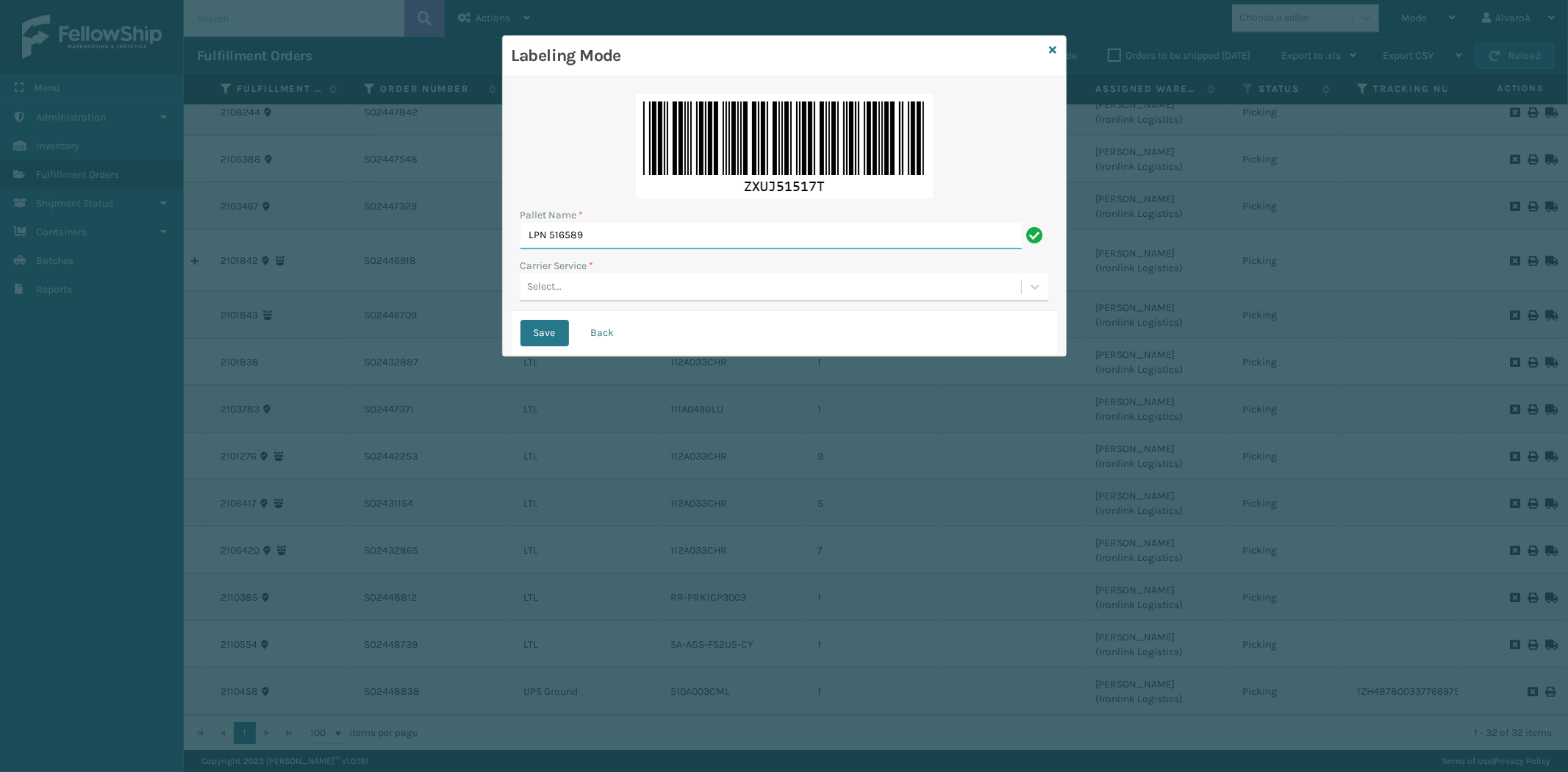
type input "LPN 516589"
click at [638, 277] on div "Select..." at bounding box center [770, 287] width 500 height 24
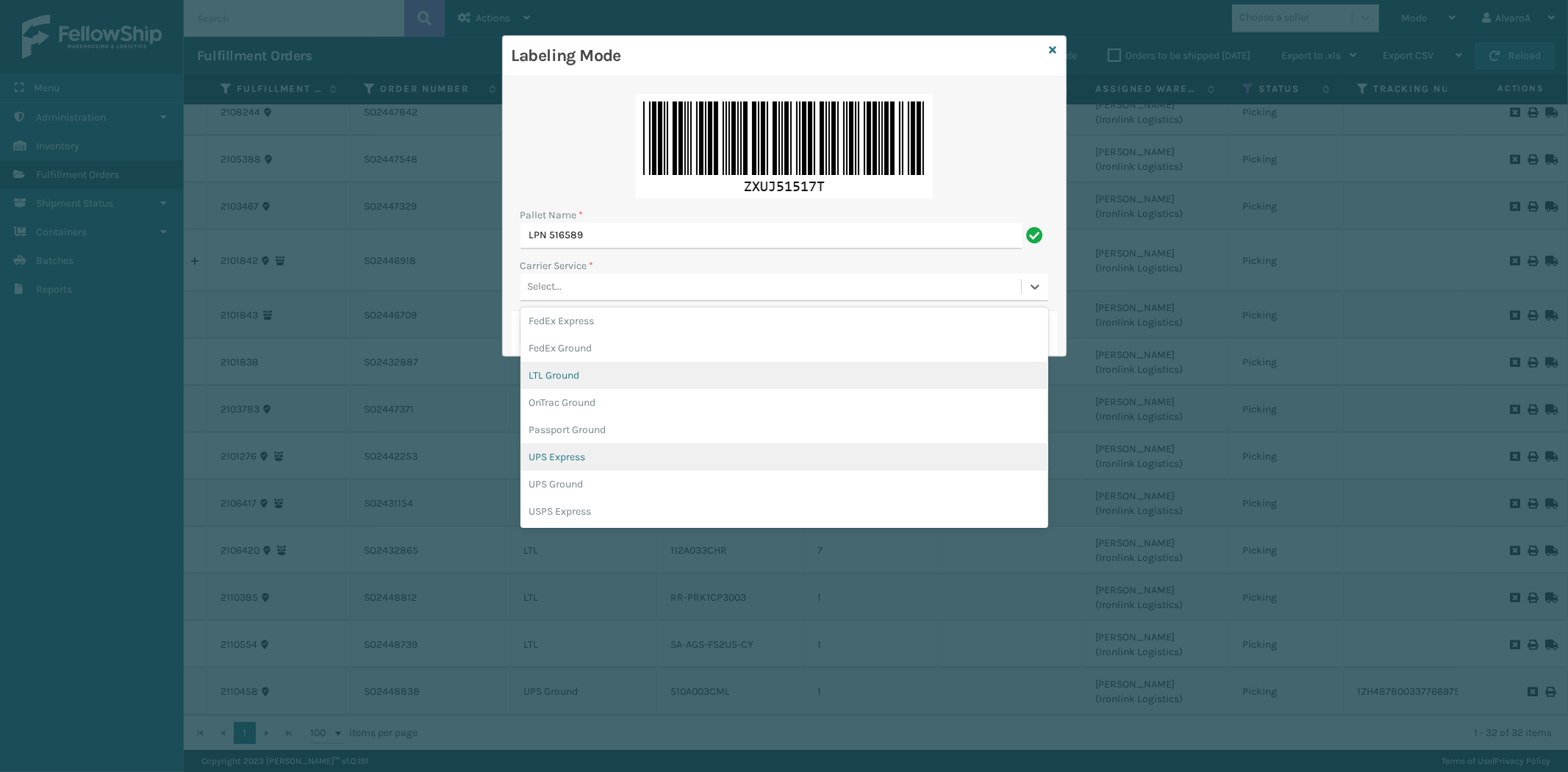
scroll to position [82, 0]
click at [596, 453] on div "UPS Ground" at bounding box center [784, 460] width 528 height 27
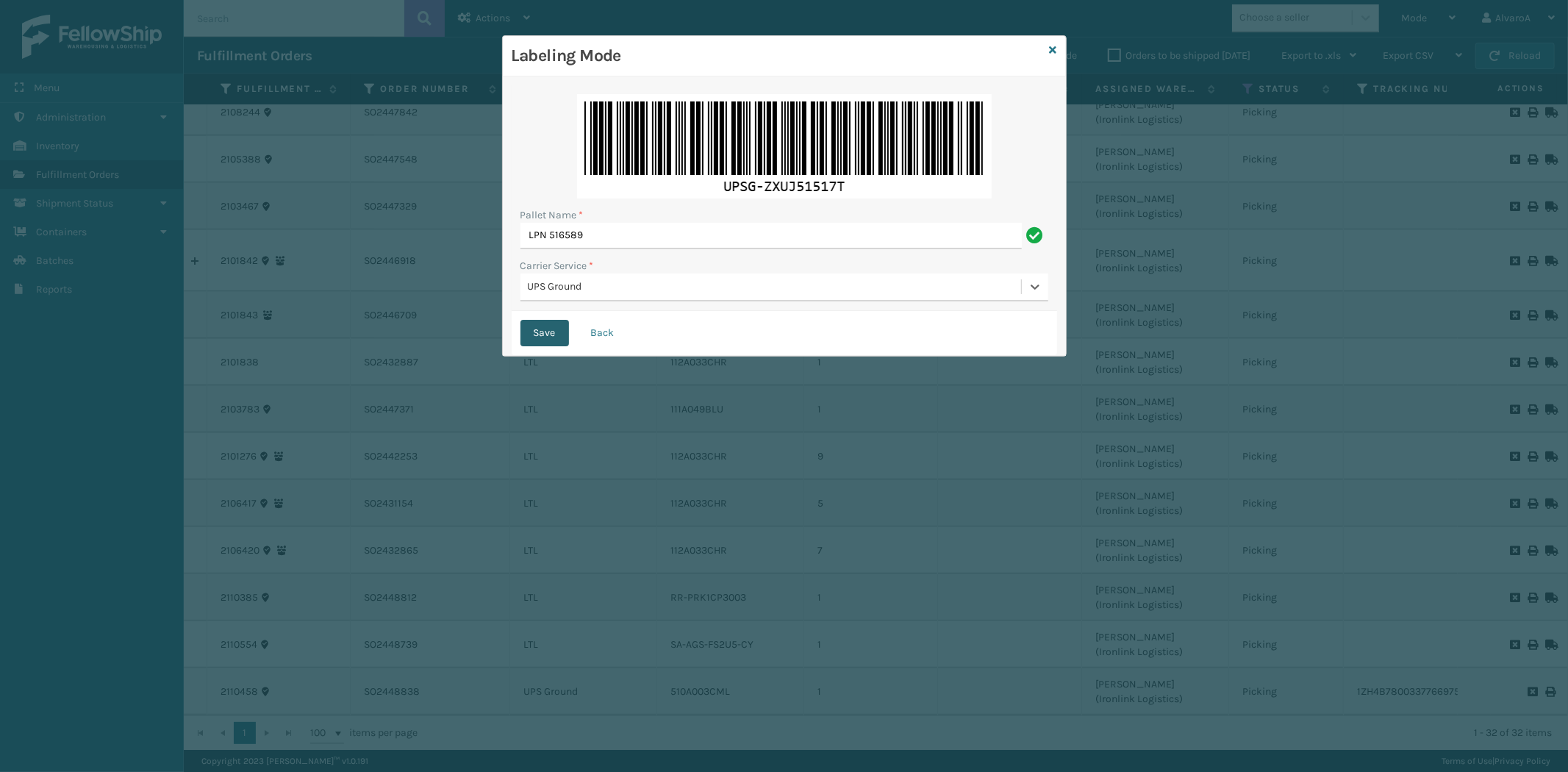
click at [540, 335] on button "Save" at bounding box center [544, 333] width 48 height 27
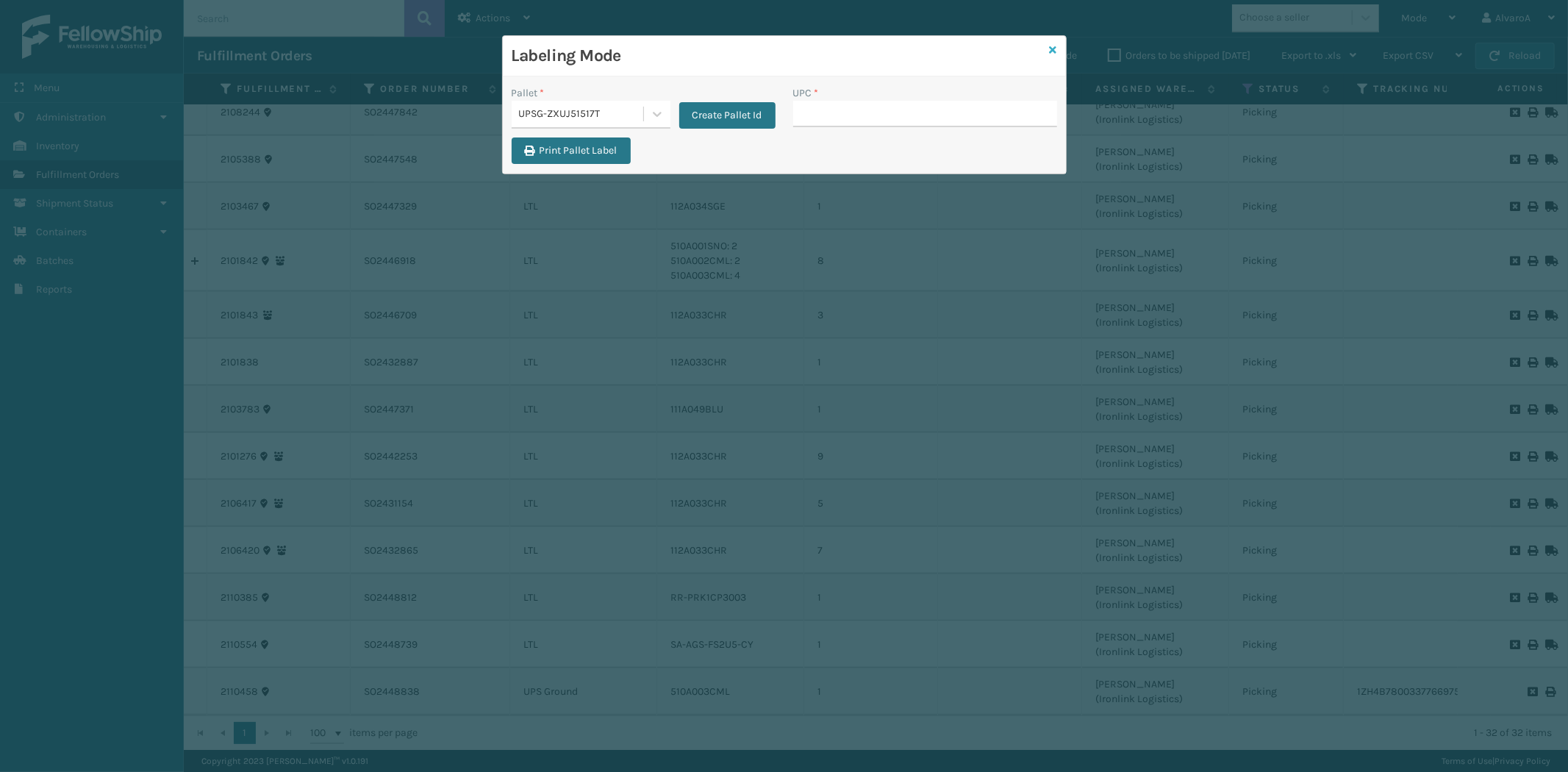
click at [1056, 47] on icon at bounding box center [1053, 50] width 7 height 10
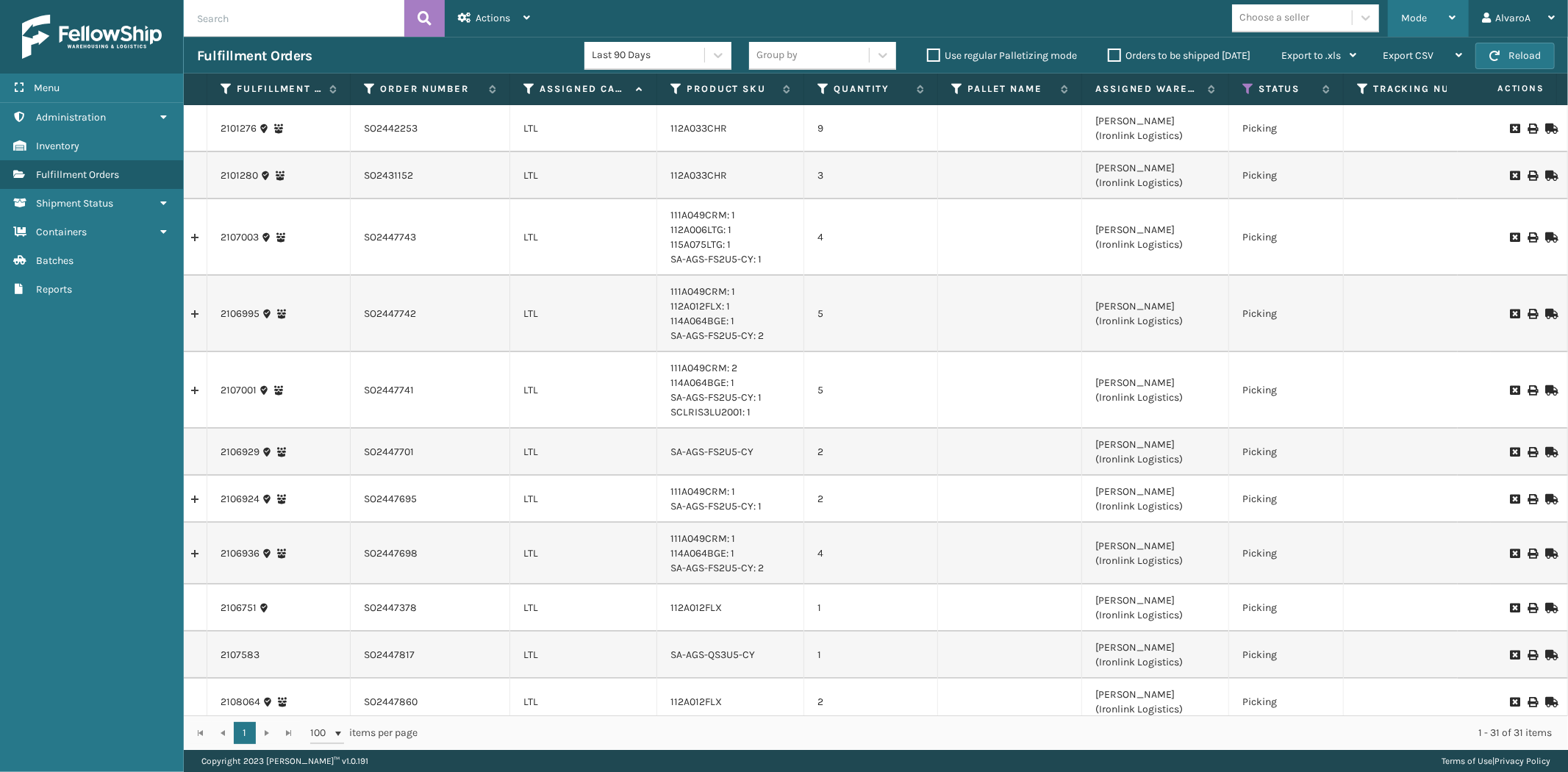
click at [1427, 13] on span "Mode" at bounding box center [1414, 18] width 26 height 13
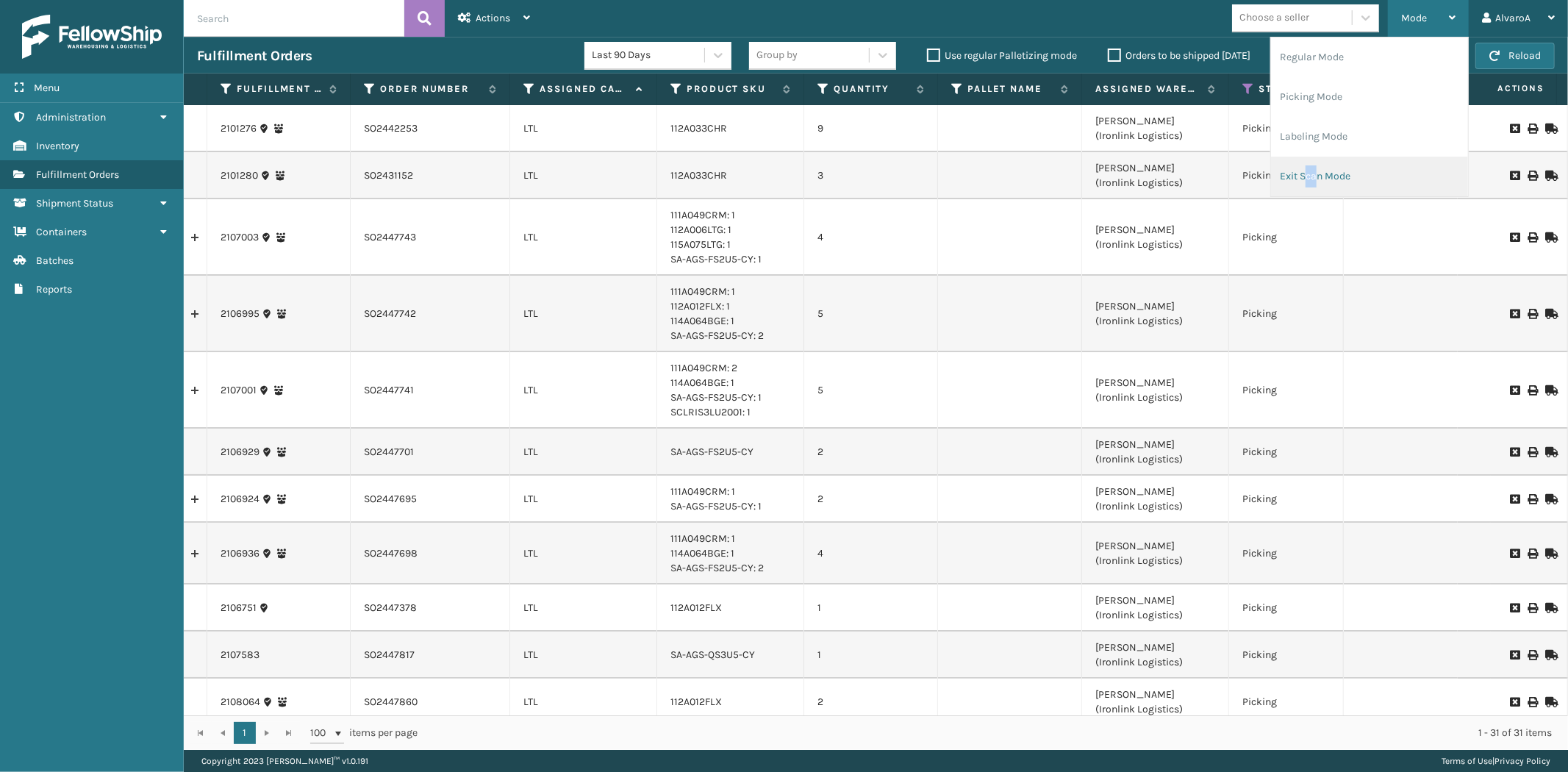
drag, startPoint x: 1305, startPoint y: 174, endPoint x: 1316, endPoint y: 185, distance: 15.6
click at [1316, 185] on li "Exit Scan Mode" at bounding box center [1369, 176] width 197 height 40
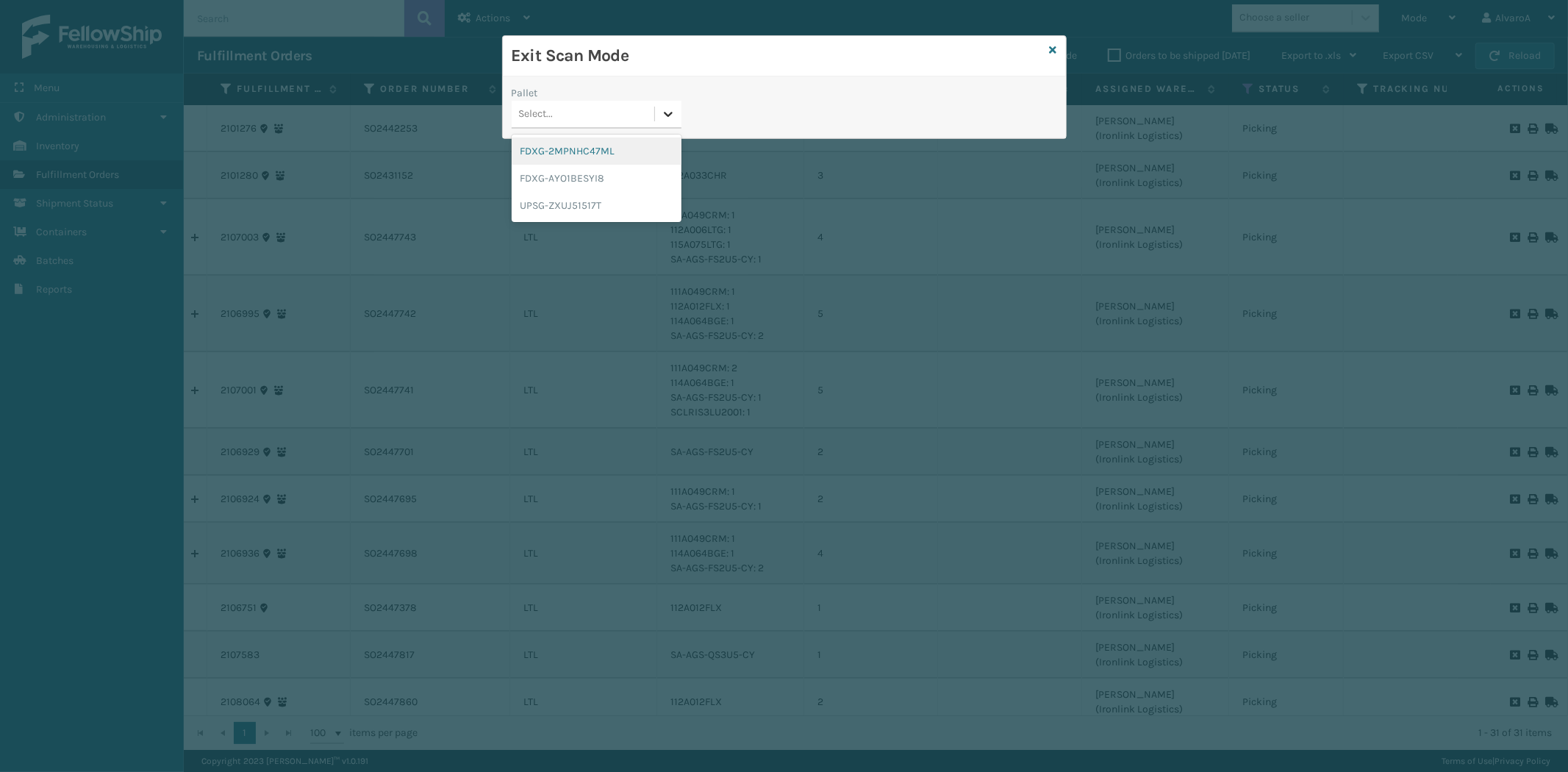
click at [658, 112] on div at bounding box center [668, 114] width 27 height 27
click at [563, 199] on div "UPSG-ZXUJ51517T" at bounding box center [596, 205] width 170 height 27
